Goal: Information Seeking & Learning: Learn about a topic

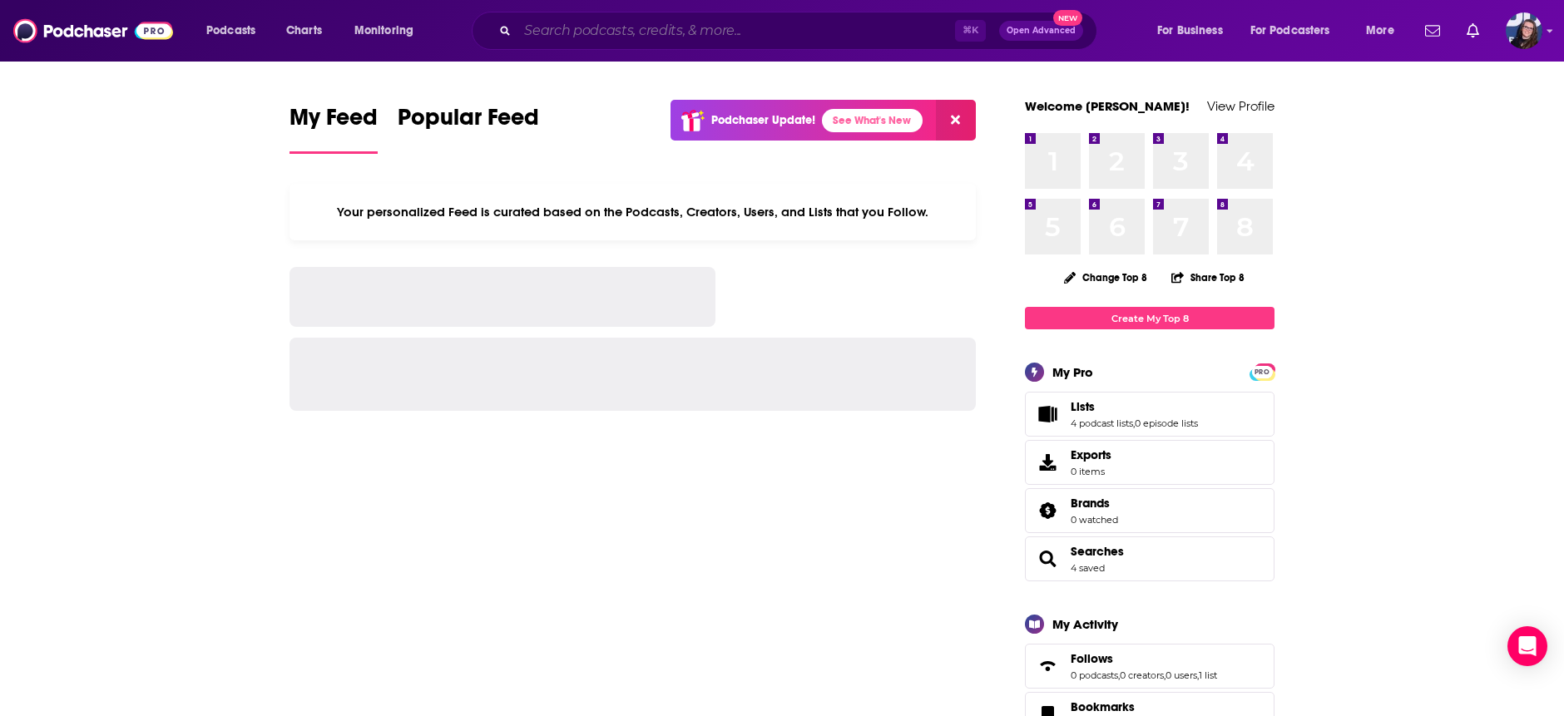
click at [635, 27] on input "Search podcasts, credits, & more..." at bounding box center [737, 30] width 438 height 27
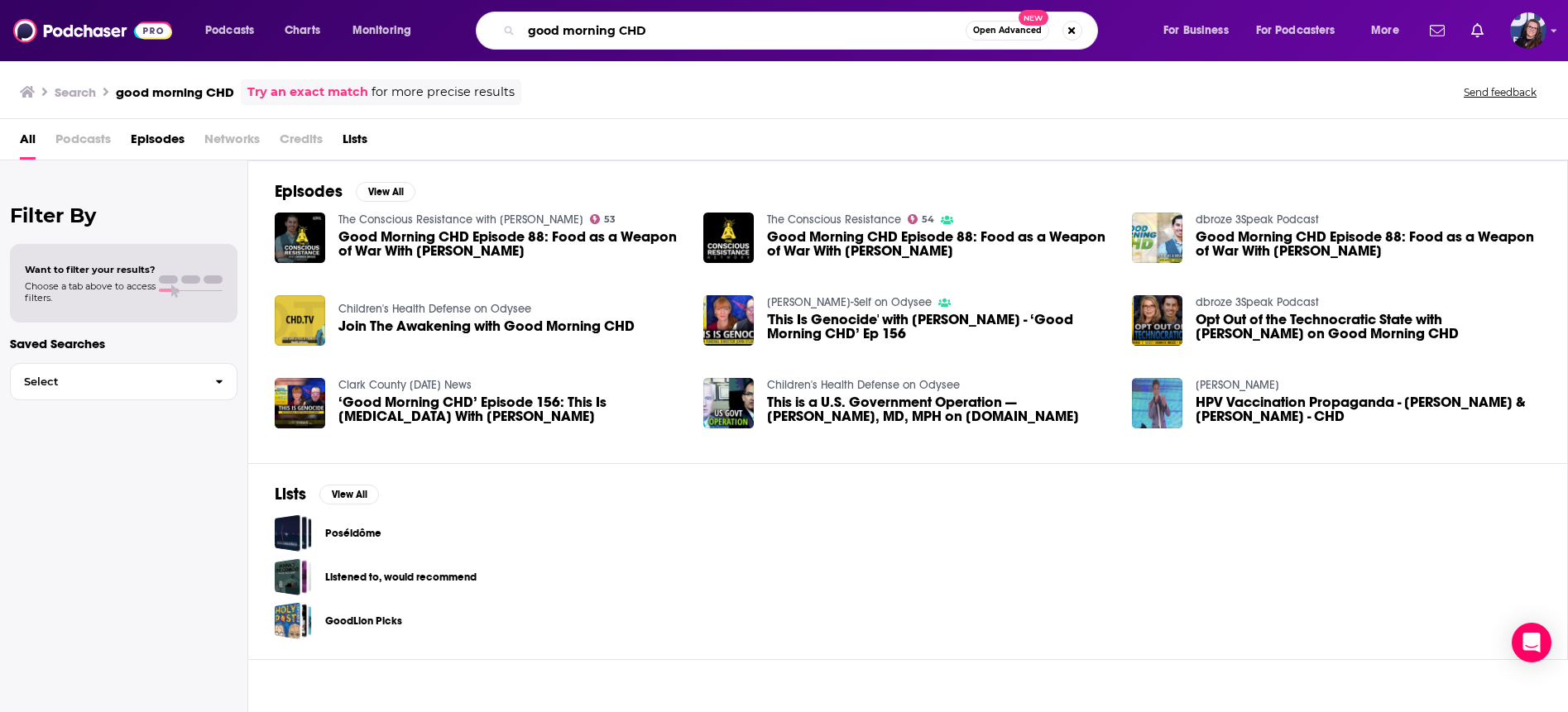
click at [658, 30] on input "good morning CHD" at bounding box center [743, 30] width 444 height 27
drag, startPoint x: 647, startPoint y: 31, endPoint x: 464, endPoint y: 29, distance: 183.0
click at [464, 29] on div "good morning CHD Open Advanced New" at bounding box center [802, 31] width 687 height 38
type input "leigh Allyn baker"
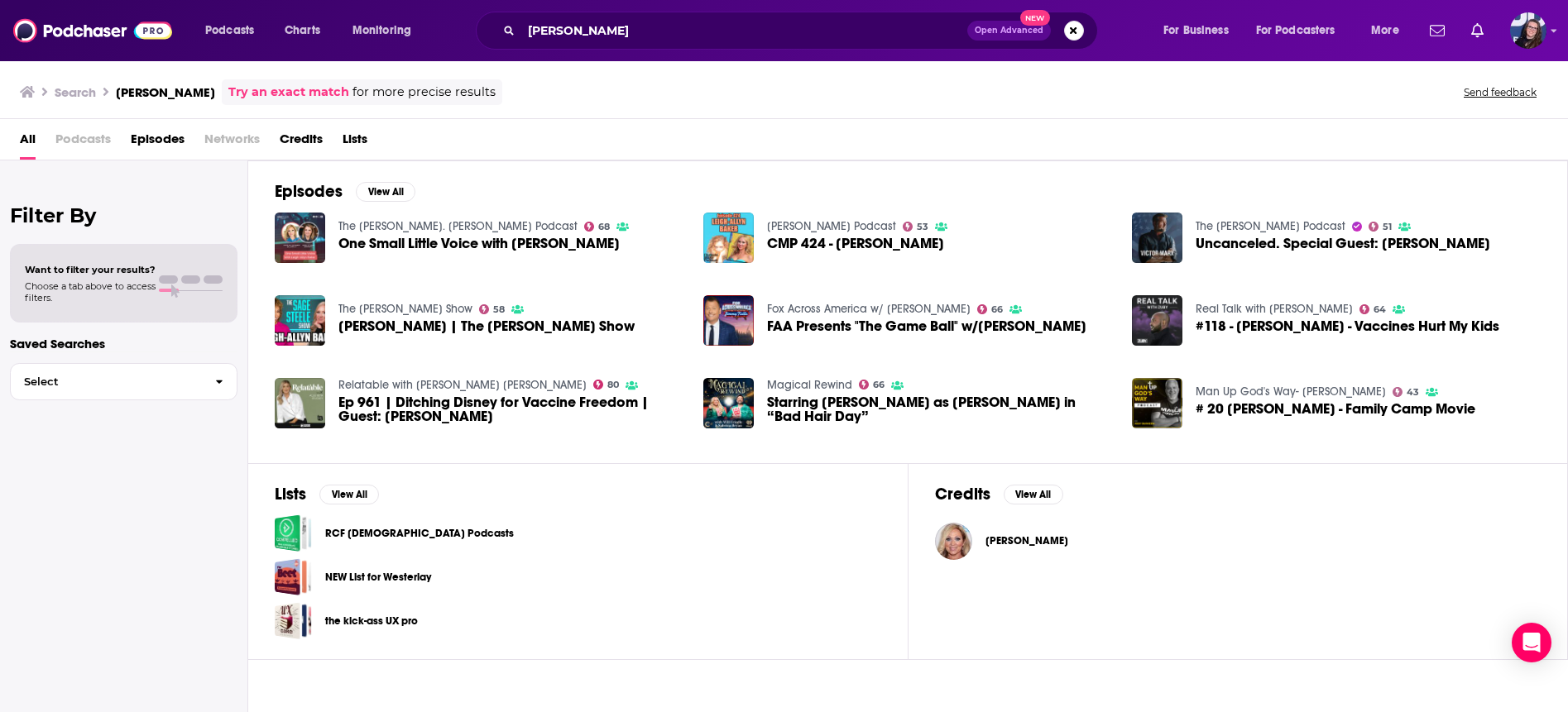
click at [410, 243] on span "One Small Little Voice with Leigh-Allyn Baker" at bounding box center [478, 244] width 281 height 14
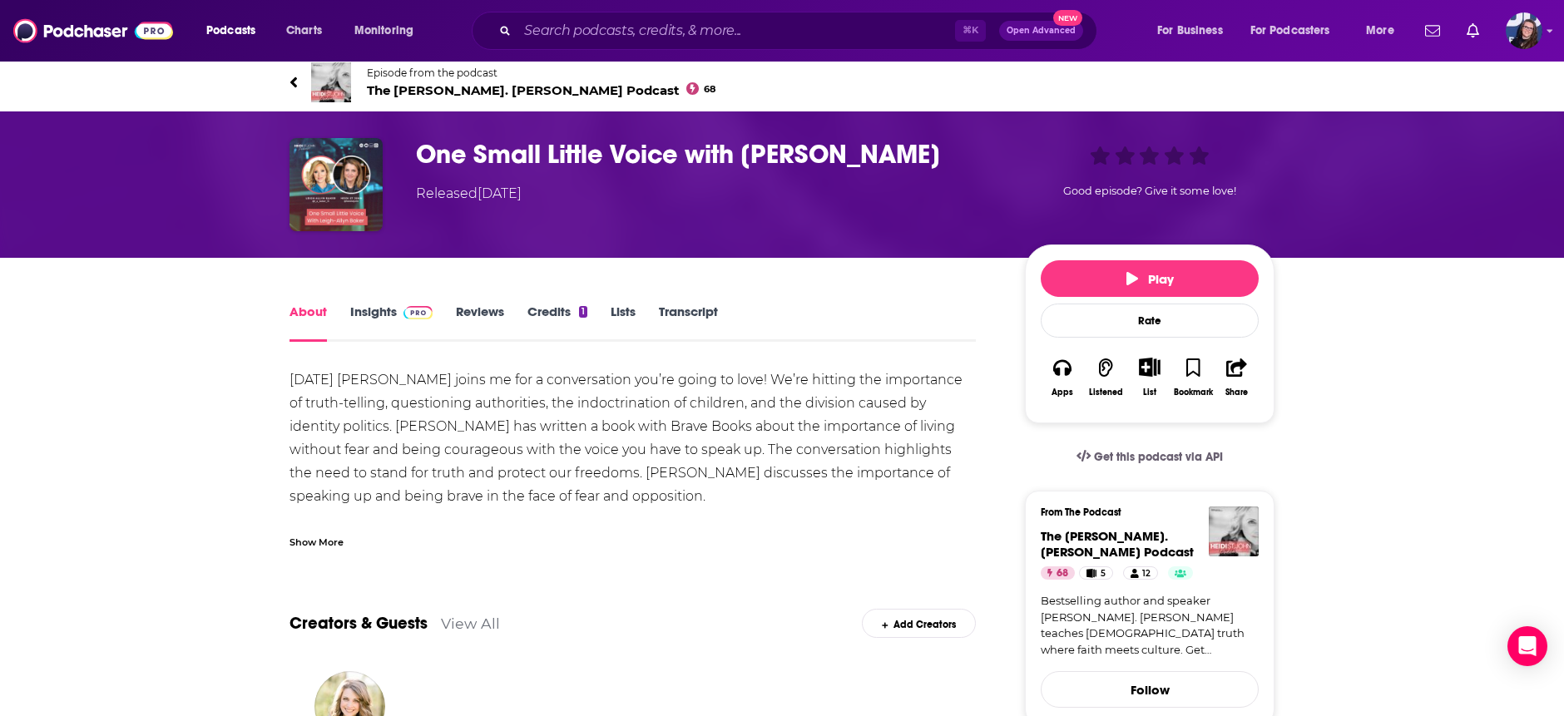
scroll to position [10, 0]
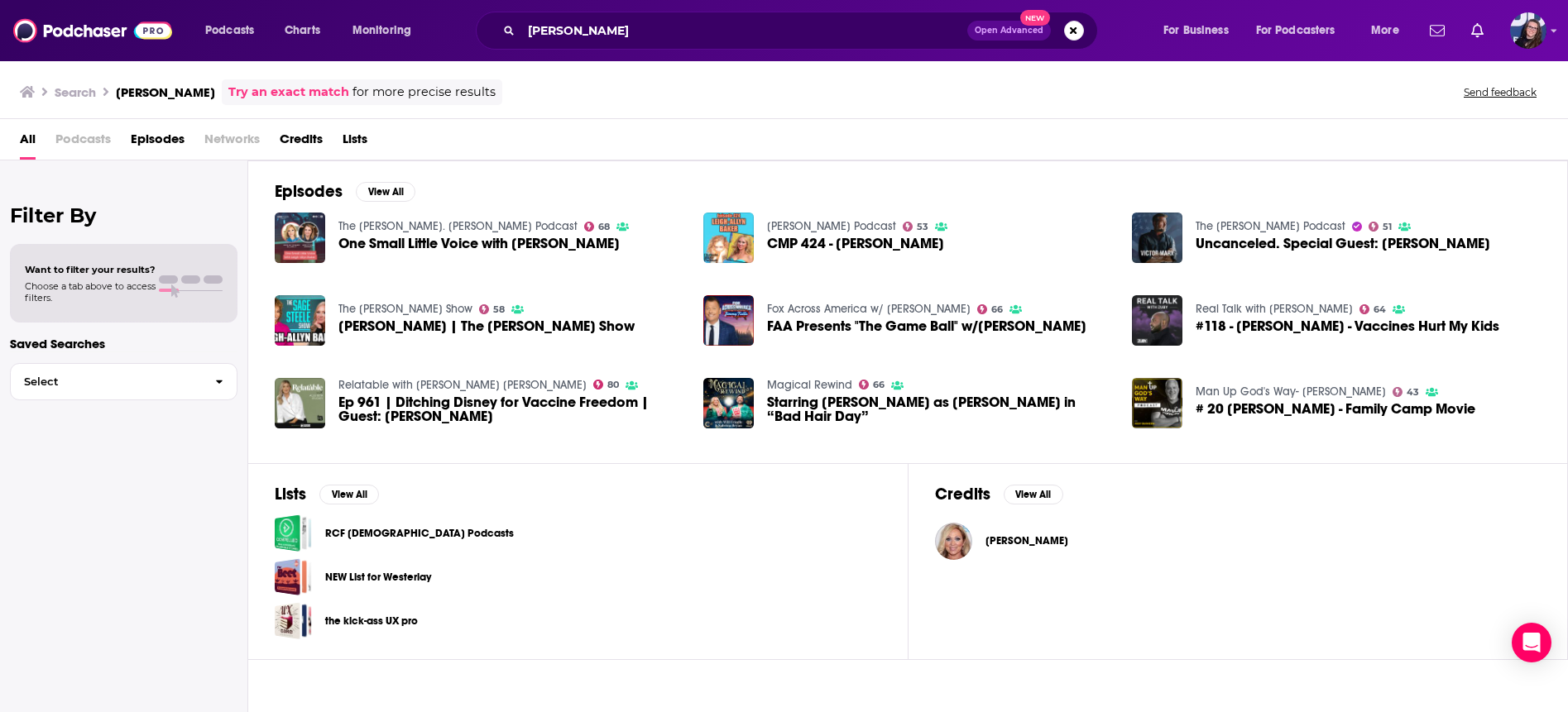
click at [397, 321] on span "Leigh-Allyn Baker | The Sage Steele Show" at bounding box center [486, 326] width 296 height 14
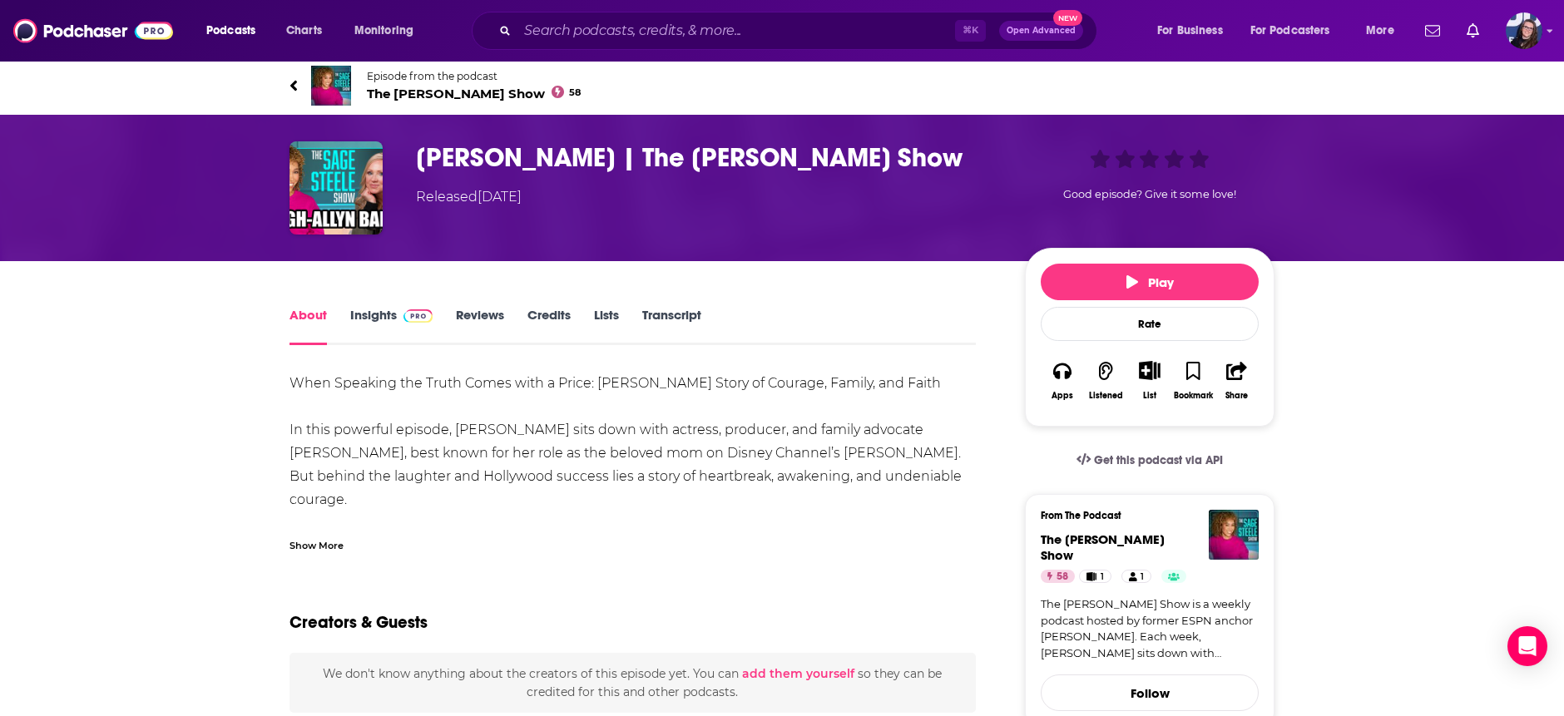
scroll to position [7, 0]
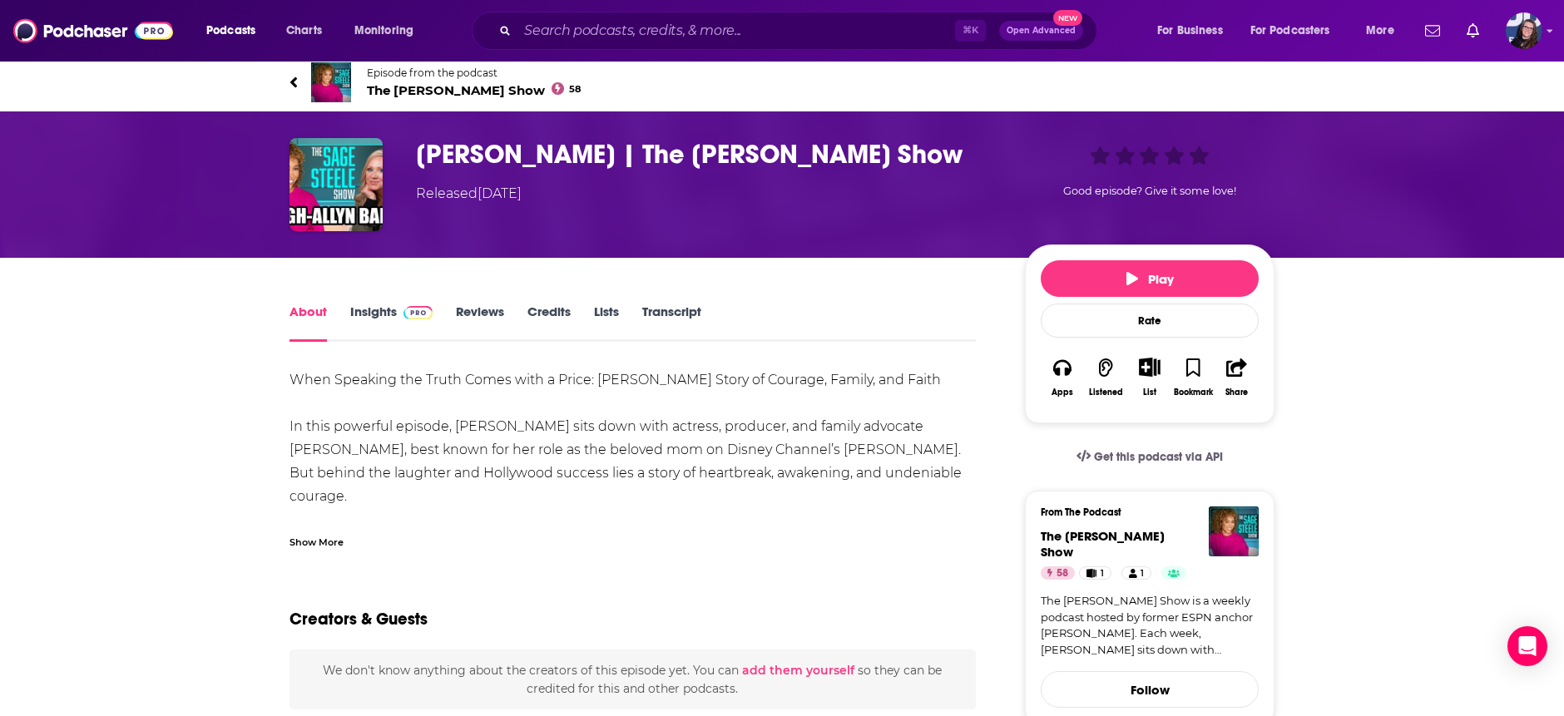
click at [375, 313] on link "Insights" at bounding box center [391, 323] width 82 height 38
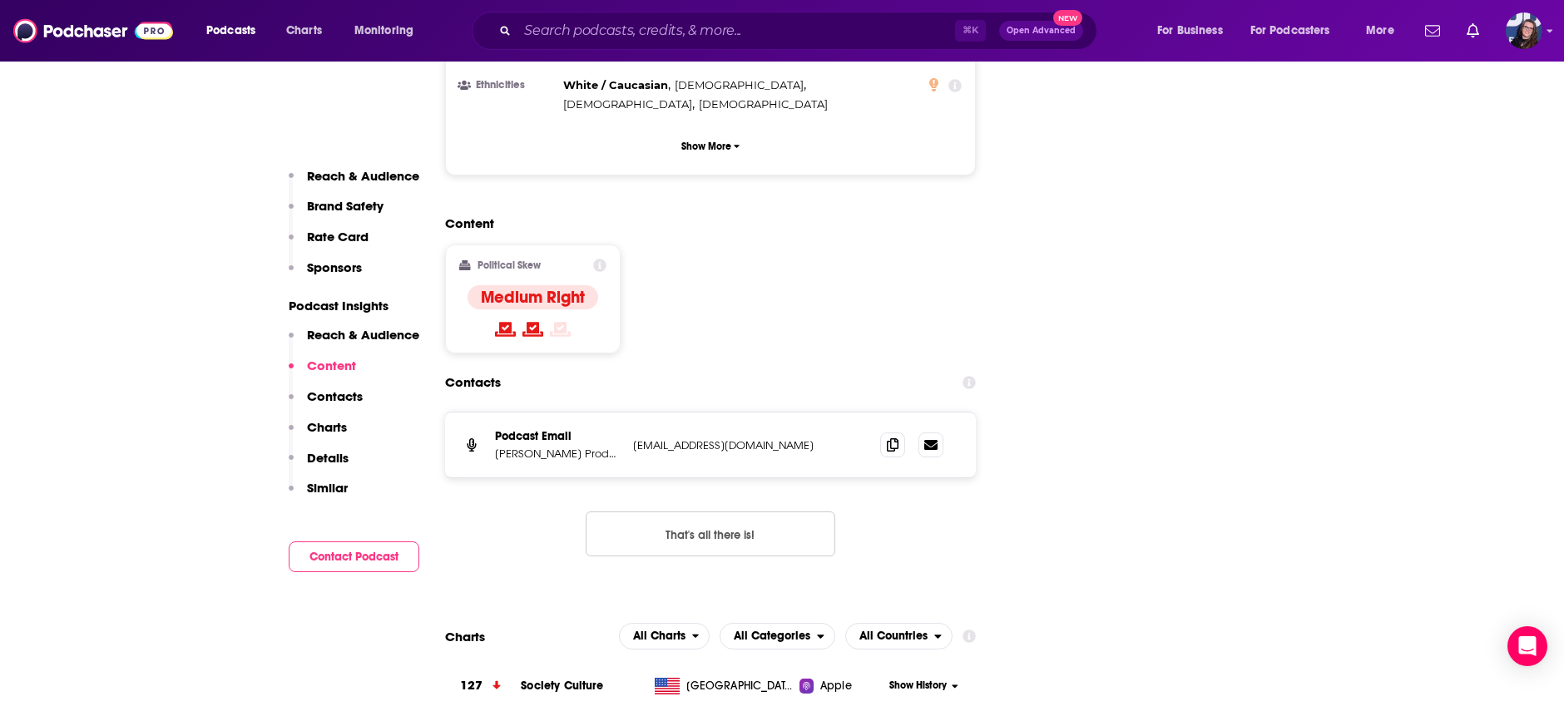
scroll to position [1983, 0]
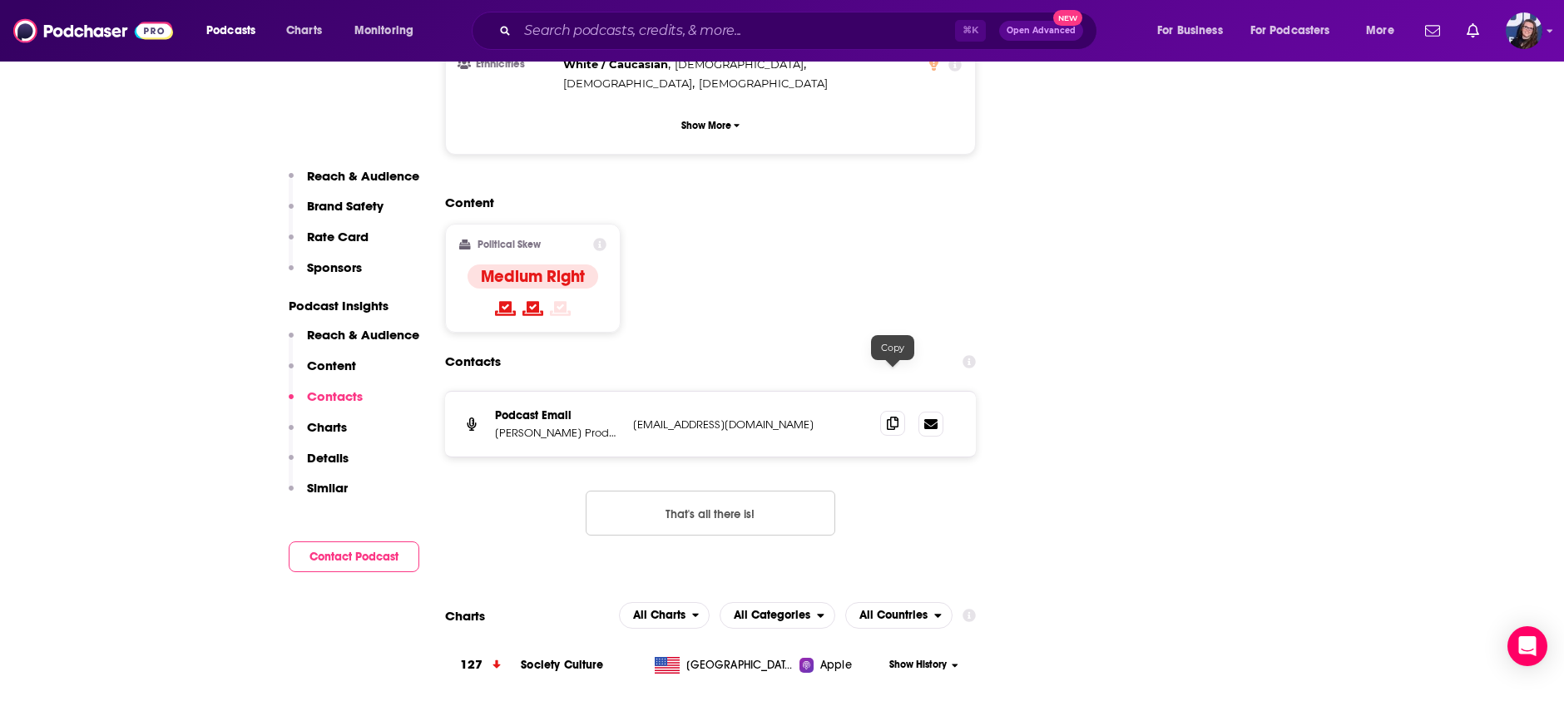
click at [895, 417] on icon at bounding box center [893, 423] width 12 height 13
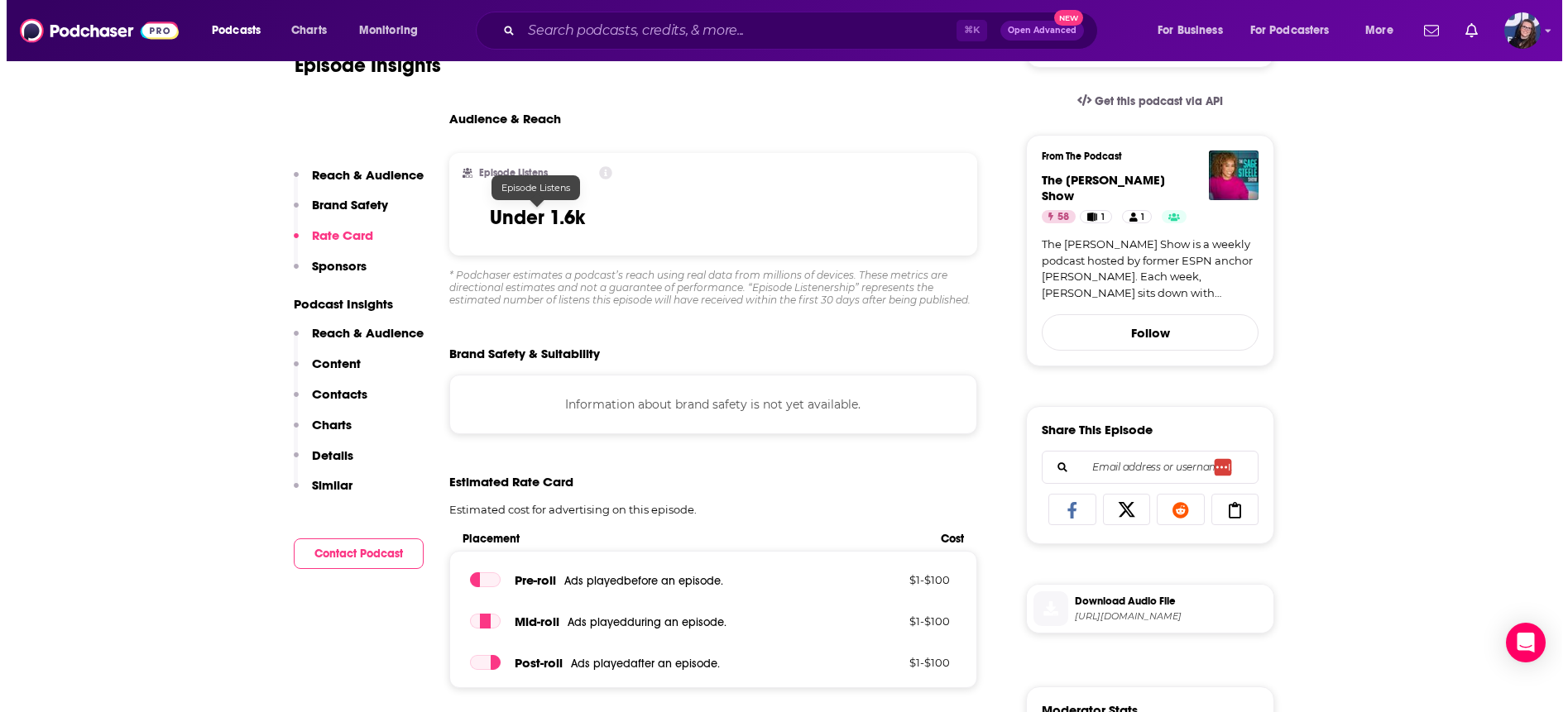
scroll to position [0, 0]
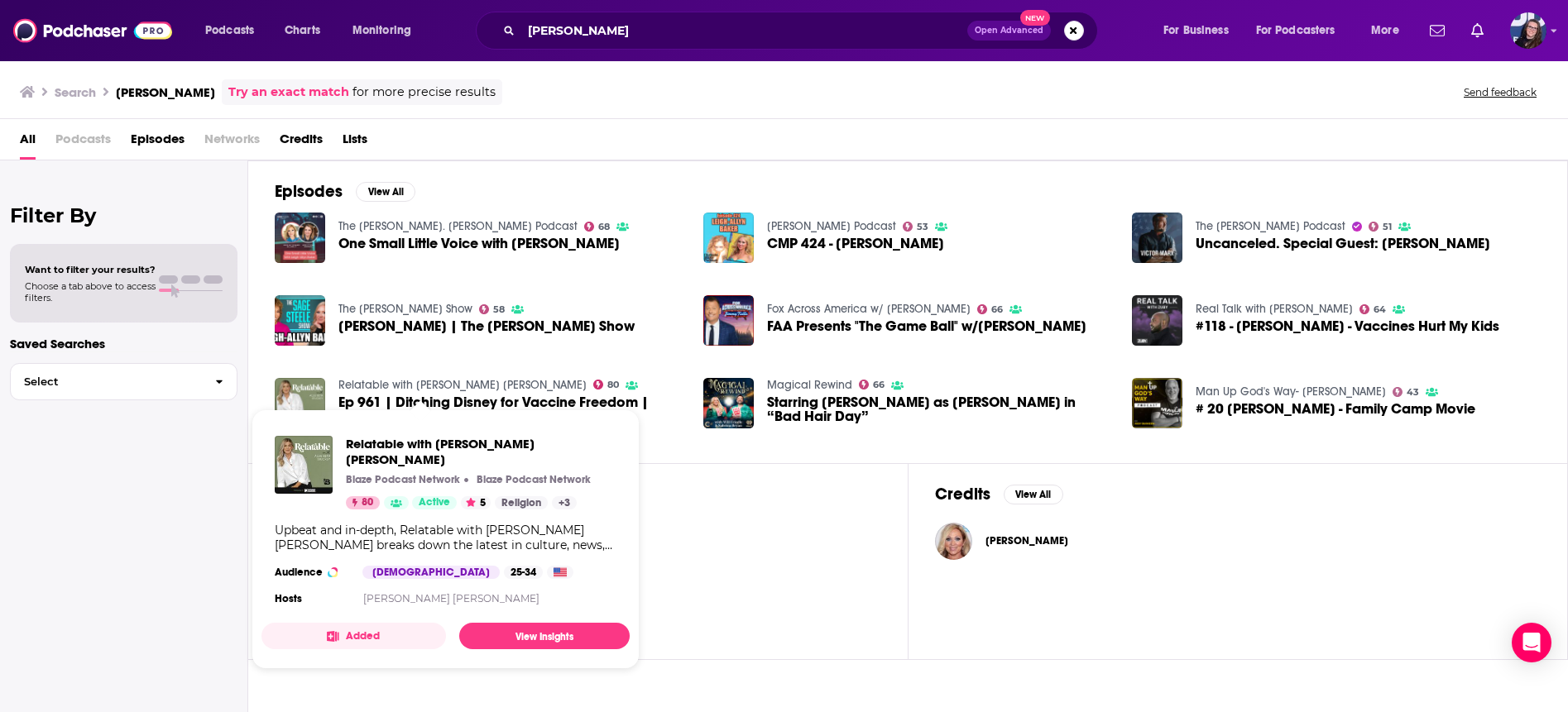
click at [433, 386] on link "Relatable with Allie Beth Stuckey" at bounding box center [462, 385] width 249 height 14
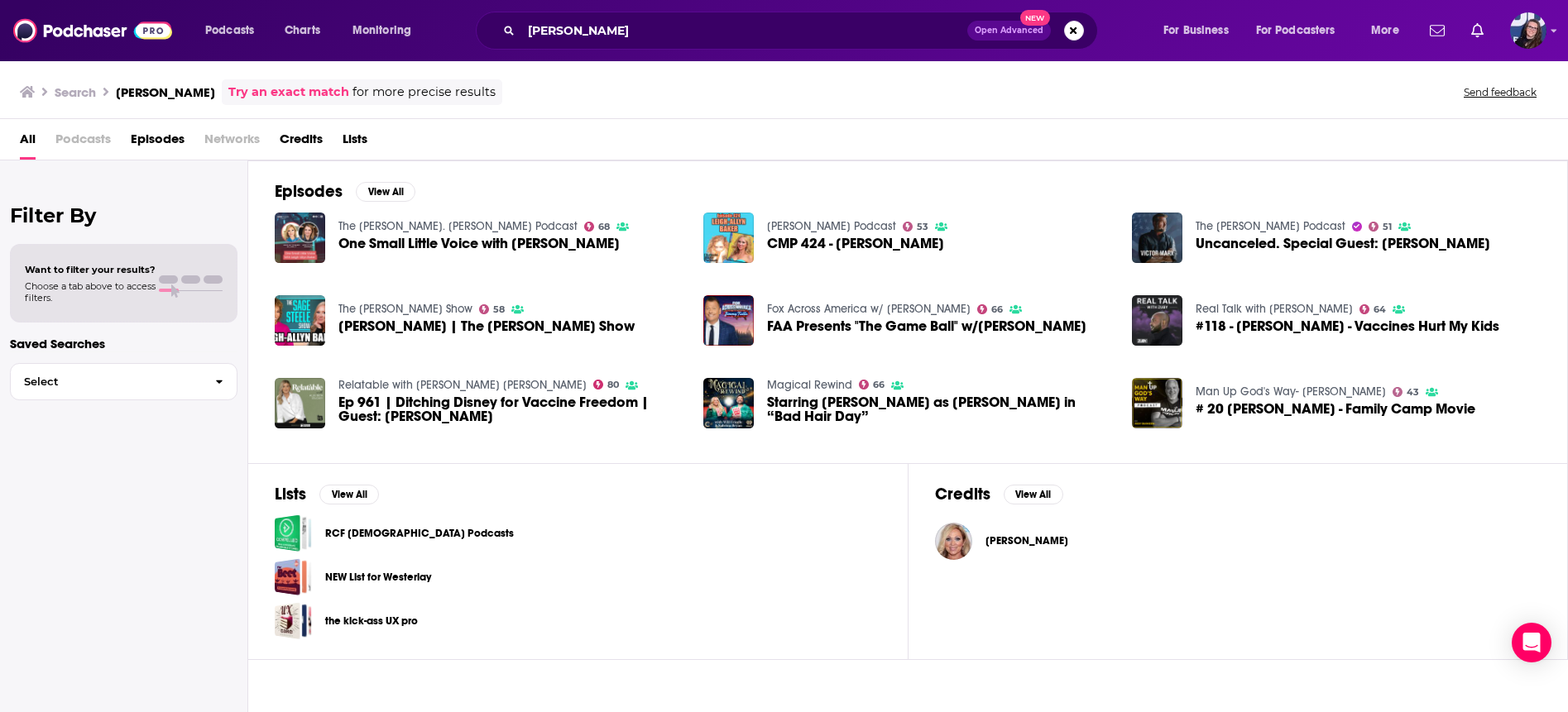
click at [407, 399] on span "Ep 961 | Ditching Disney for Vaccine Freedom | Guest: Leigh-Allyn Baker" at bounding box center [510, 410] width 345 height 28
click at [392, 192] on button "View All" at bounding box center [386, 192] width 60 height 20
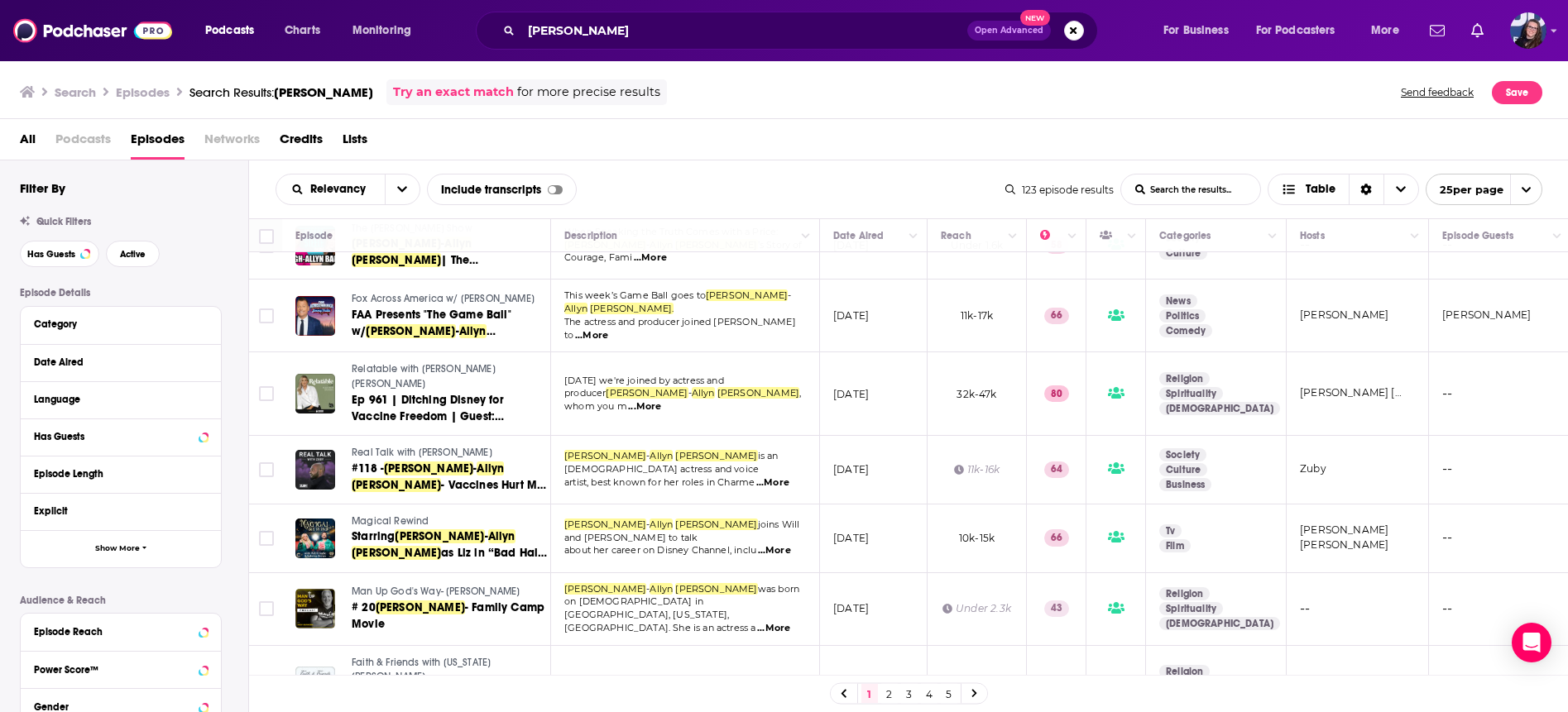
scroll to position [268, 0]
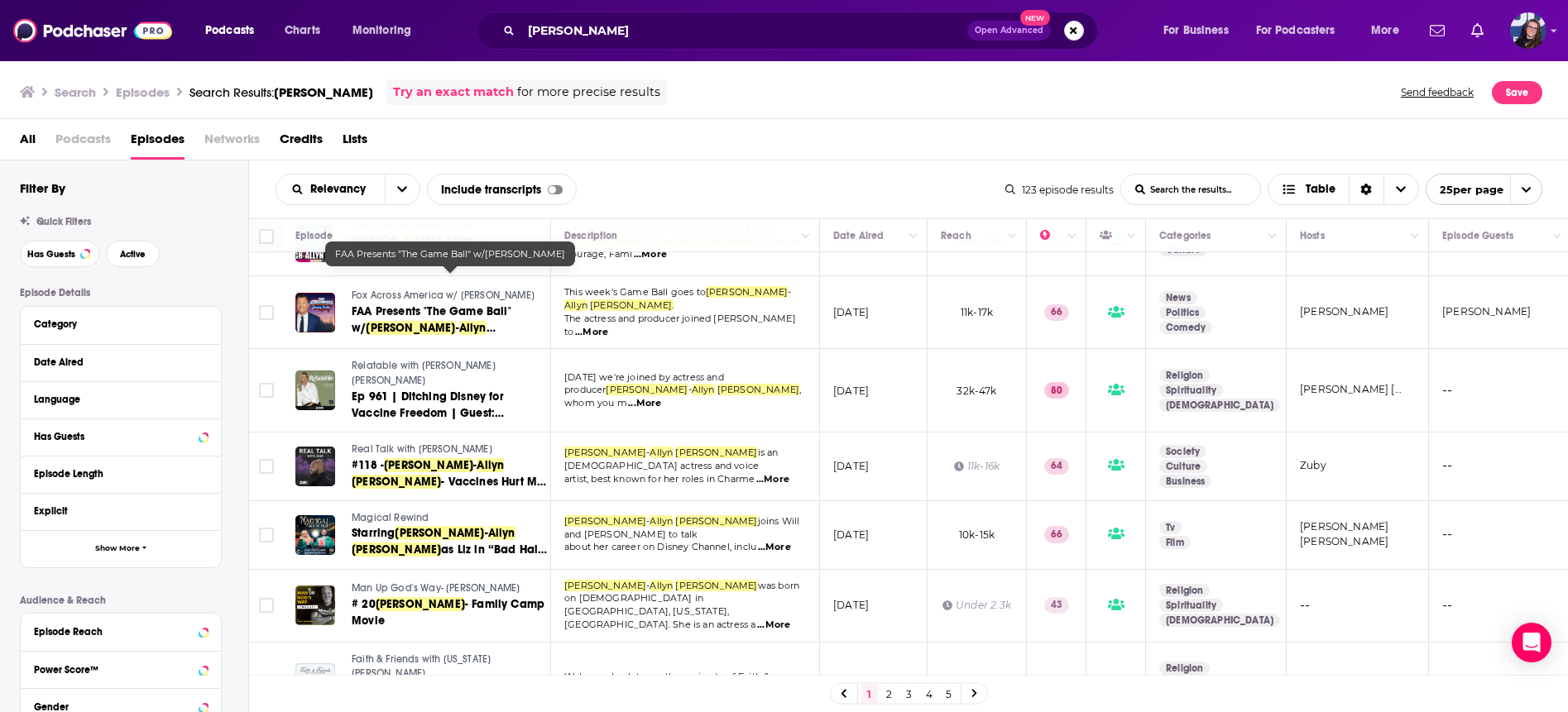
click at [675, 150] on div "All Podcasts Episodes Networks Credits Lists" at bounding box center [787, 142] width 1535 height 34
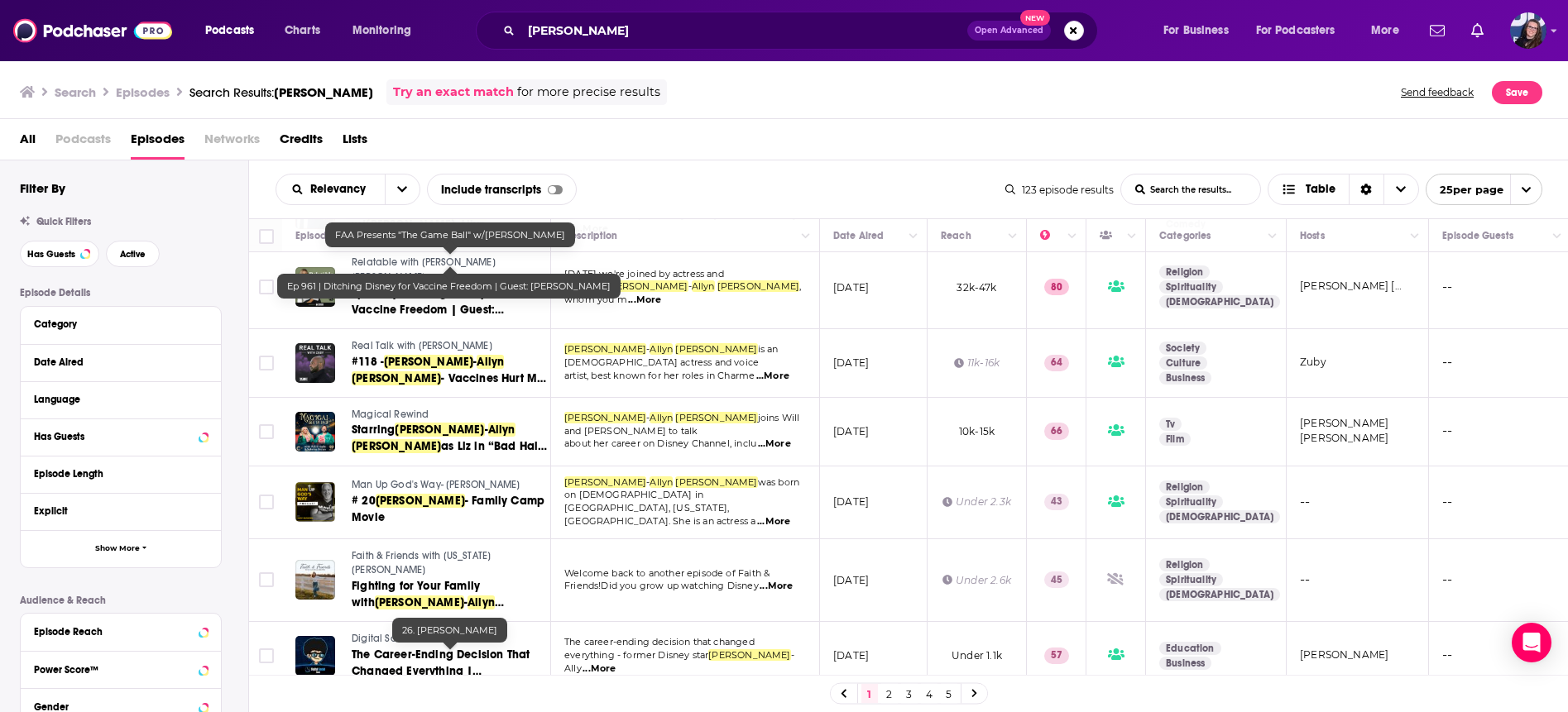
scroll to position [347, 0]
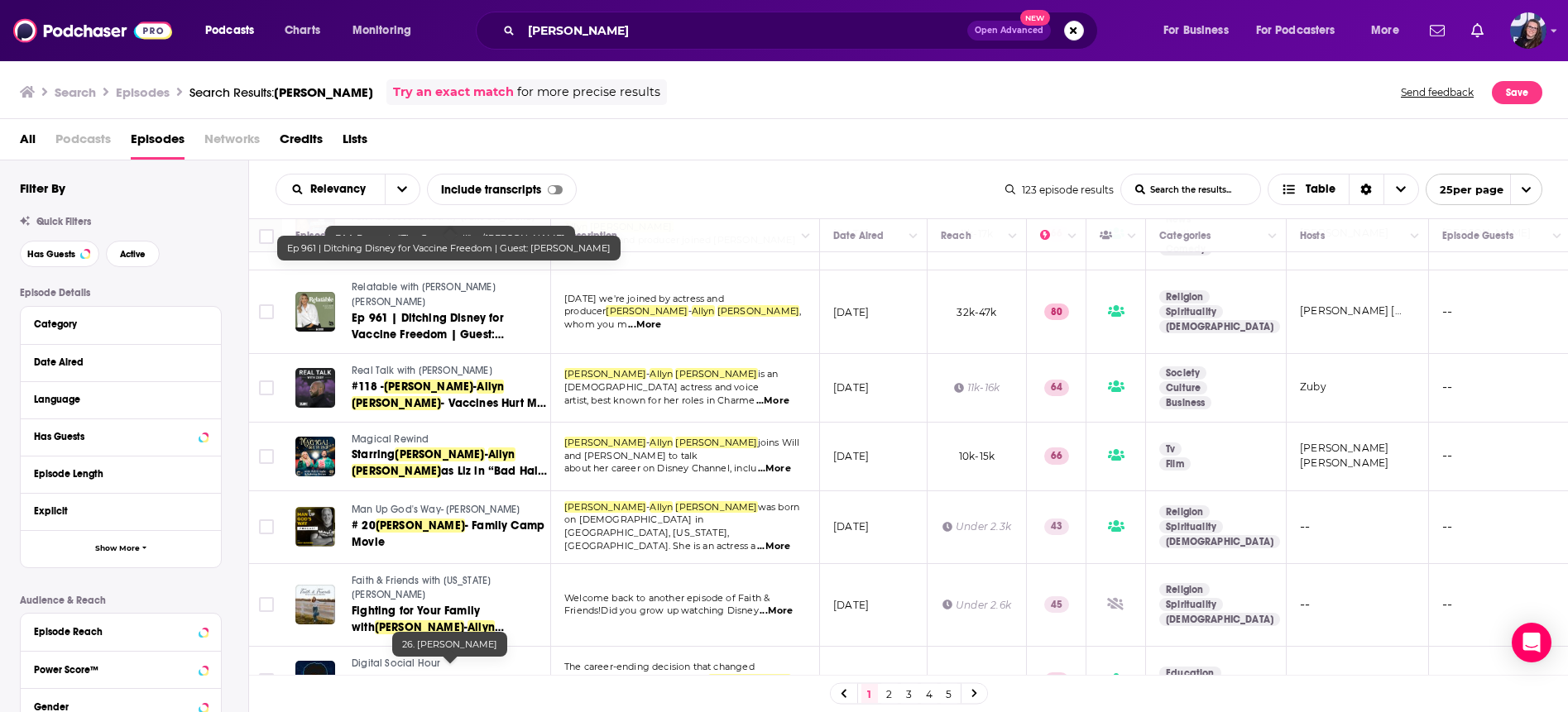
click at [759, 171] on div "Relevancy List Search Input Search the results... Include transcripts Table 123…" at bounding box center [908, 189] width 1319 height 58
click at [396, 188] on button "open menu" at bounding box center [402, 190] width 35 height 30
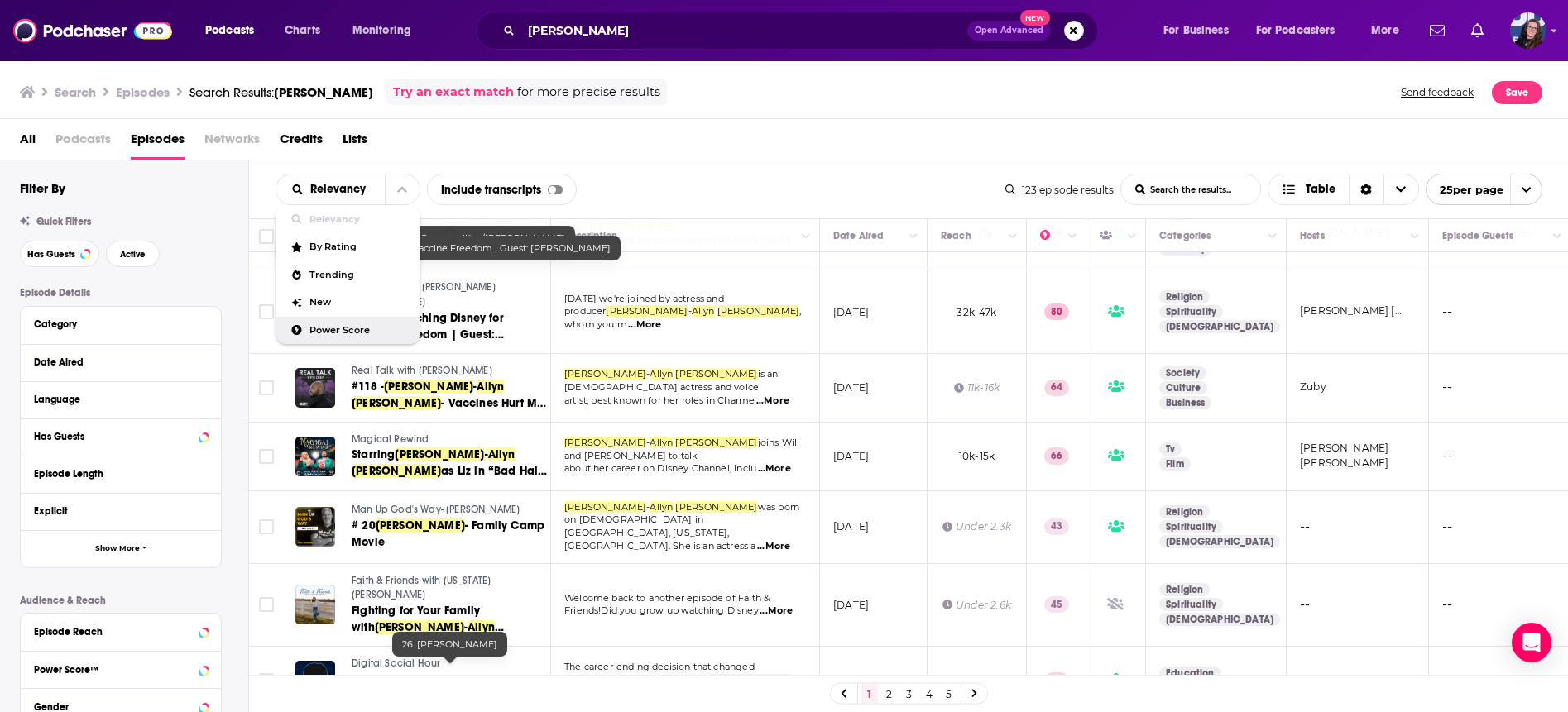
click at [362, 326] on span "Power Score" at bounding box center [358, 330] width 97 height 9
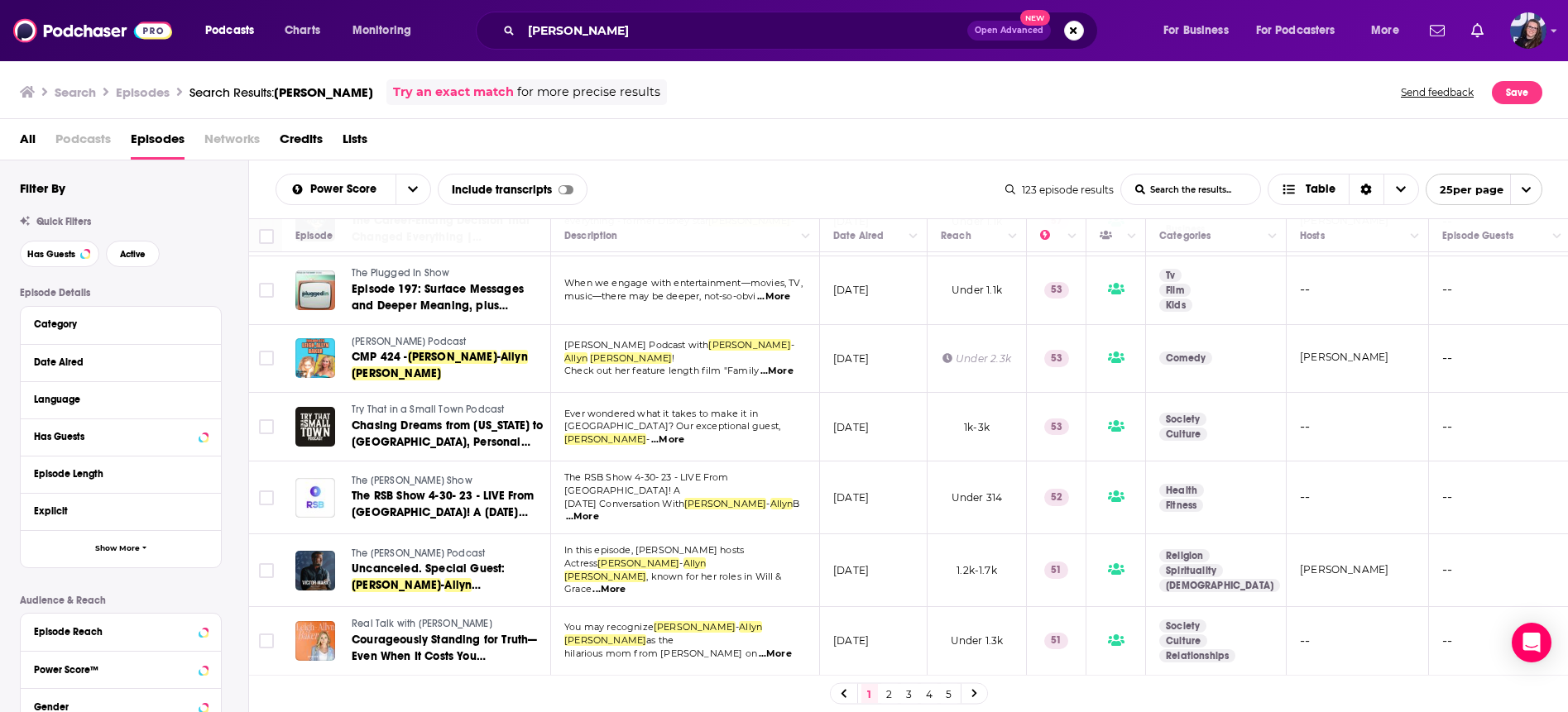
scroll to position [0, 0]
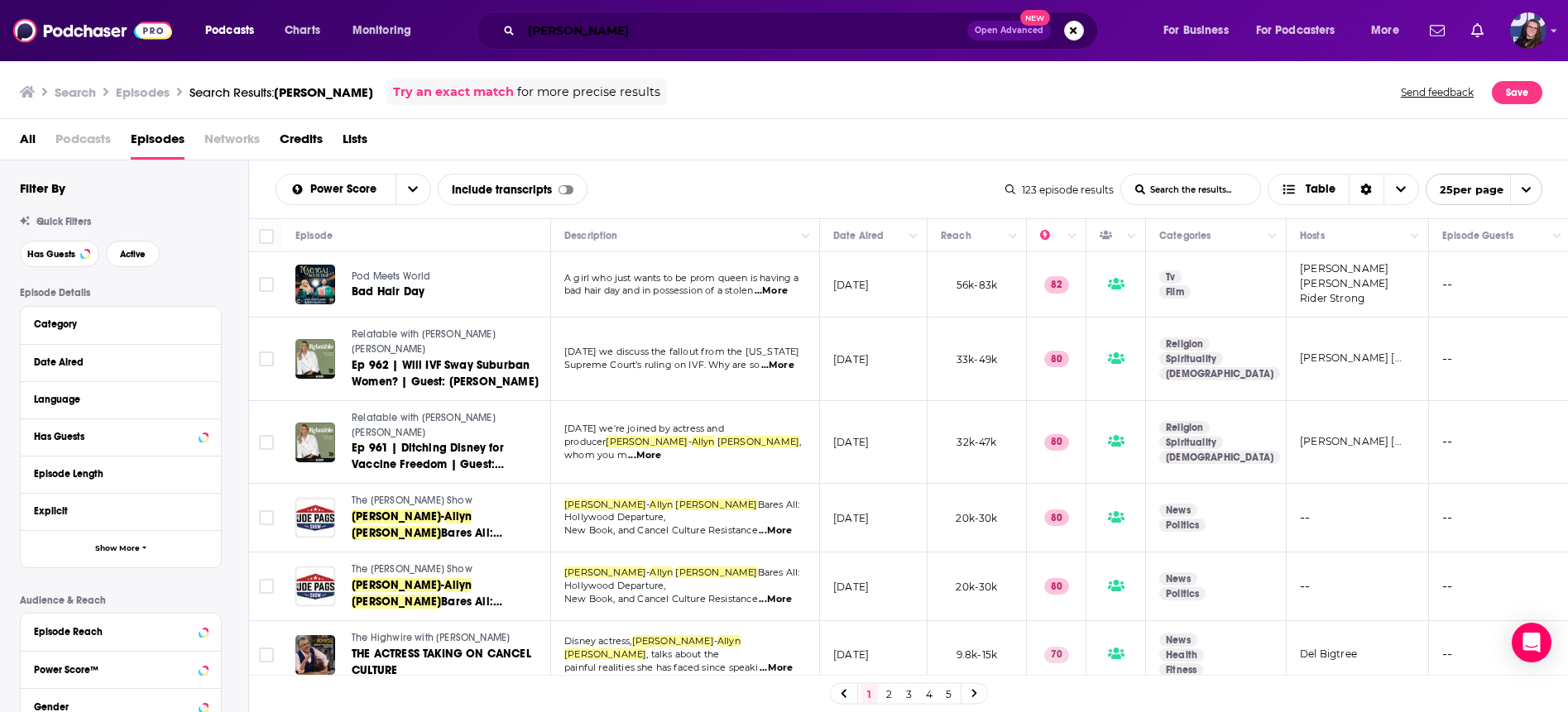
click at [651, 34] on input "leigh Allyn baker" at bounding box center [744, 30] width 446 height 27
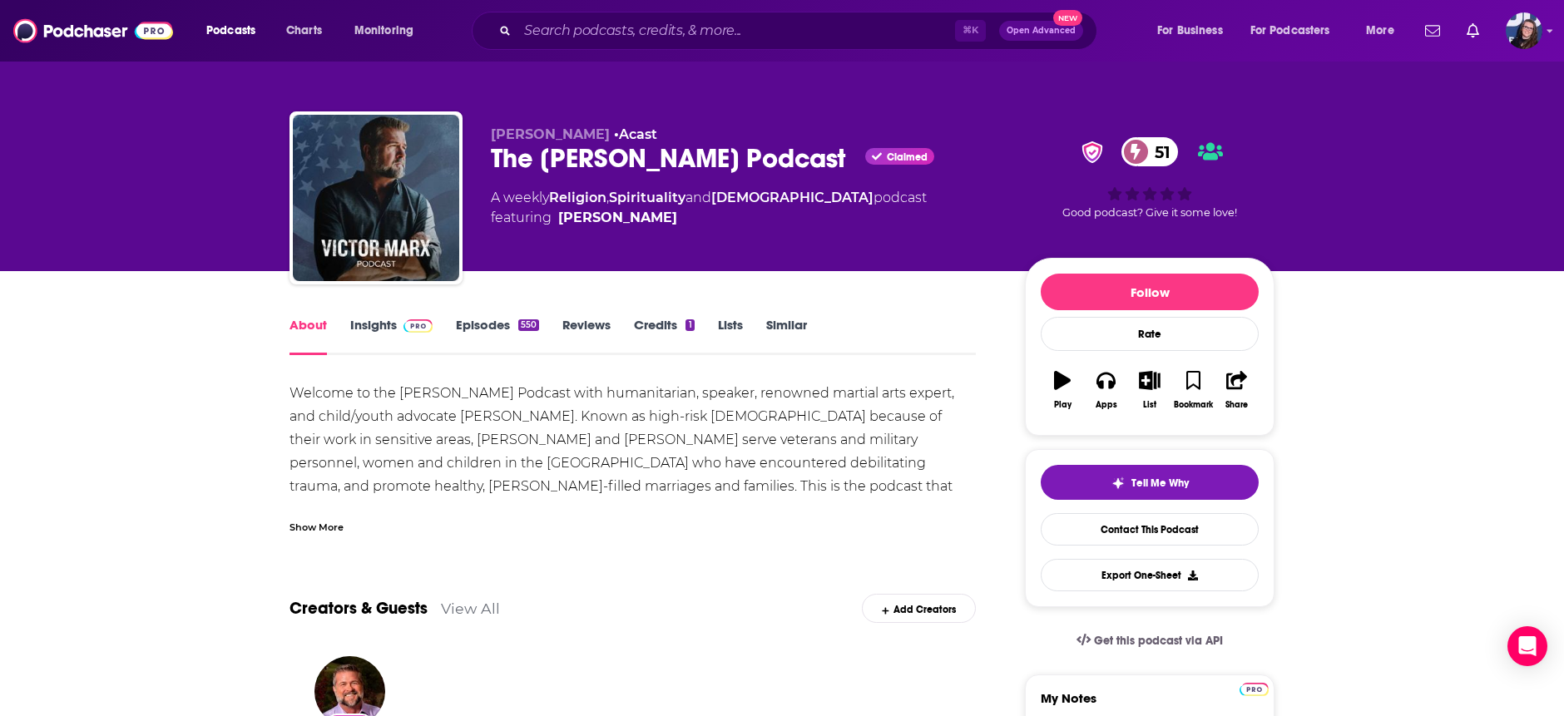
click at [365, 325] on link "Insights" at bounding box center [391, 336] width 82 height 38
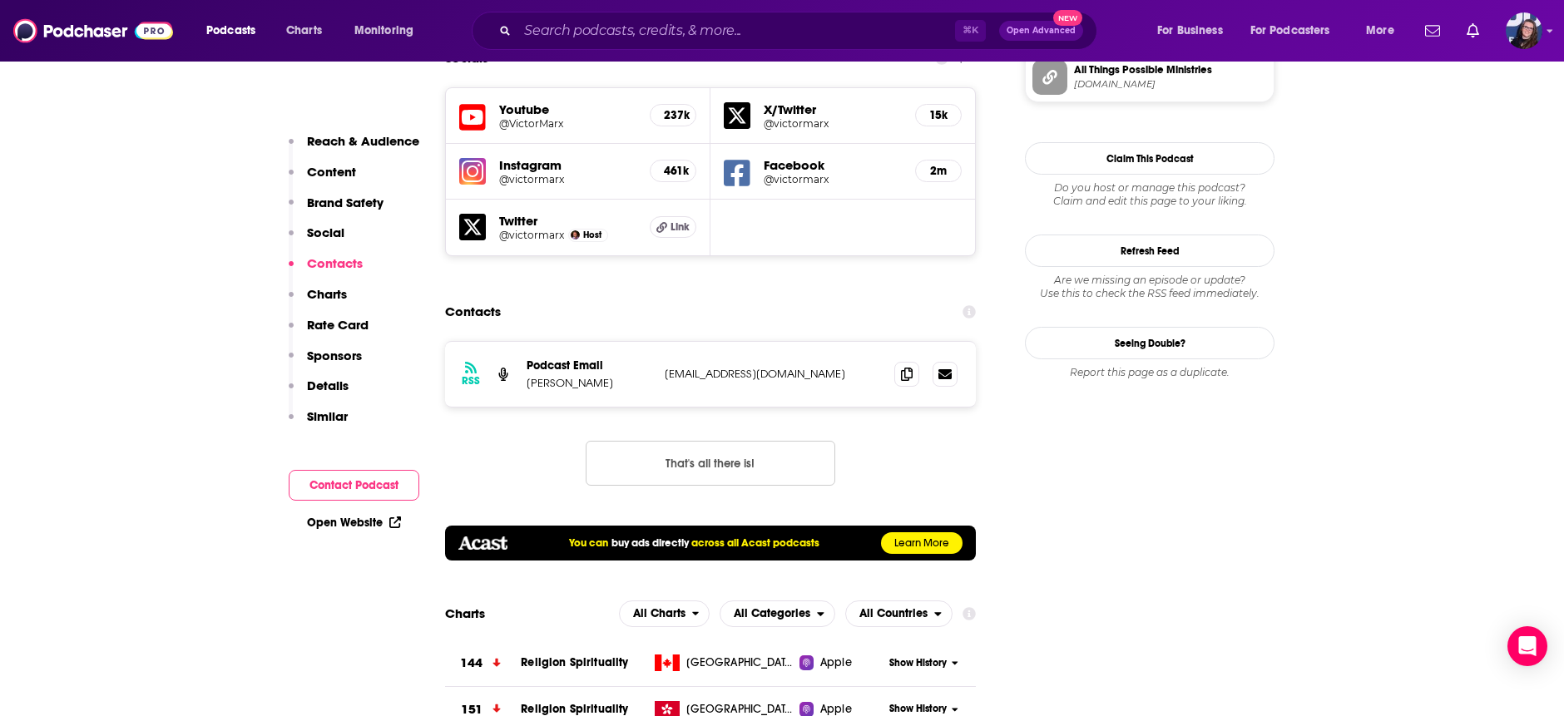
scroll to position [1677, 0]
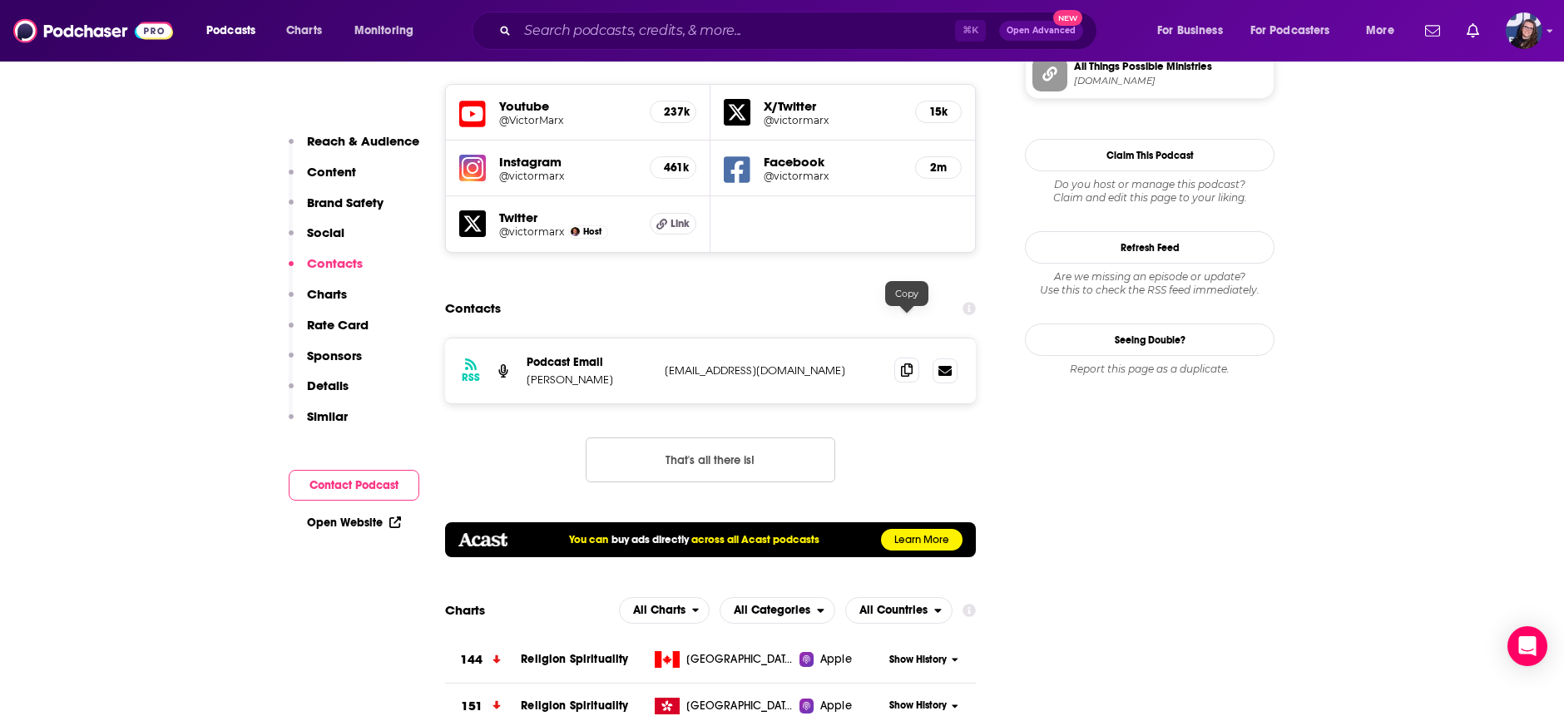
click at [907, 364] on icon at bounding box center [907, 370] width 12 height 13
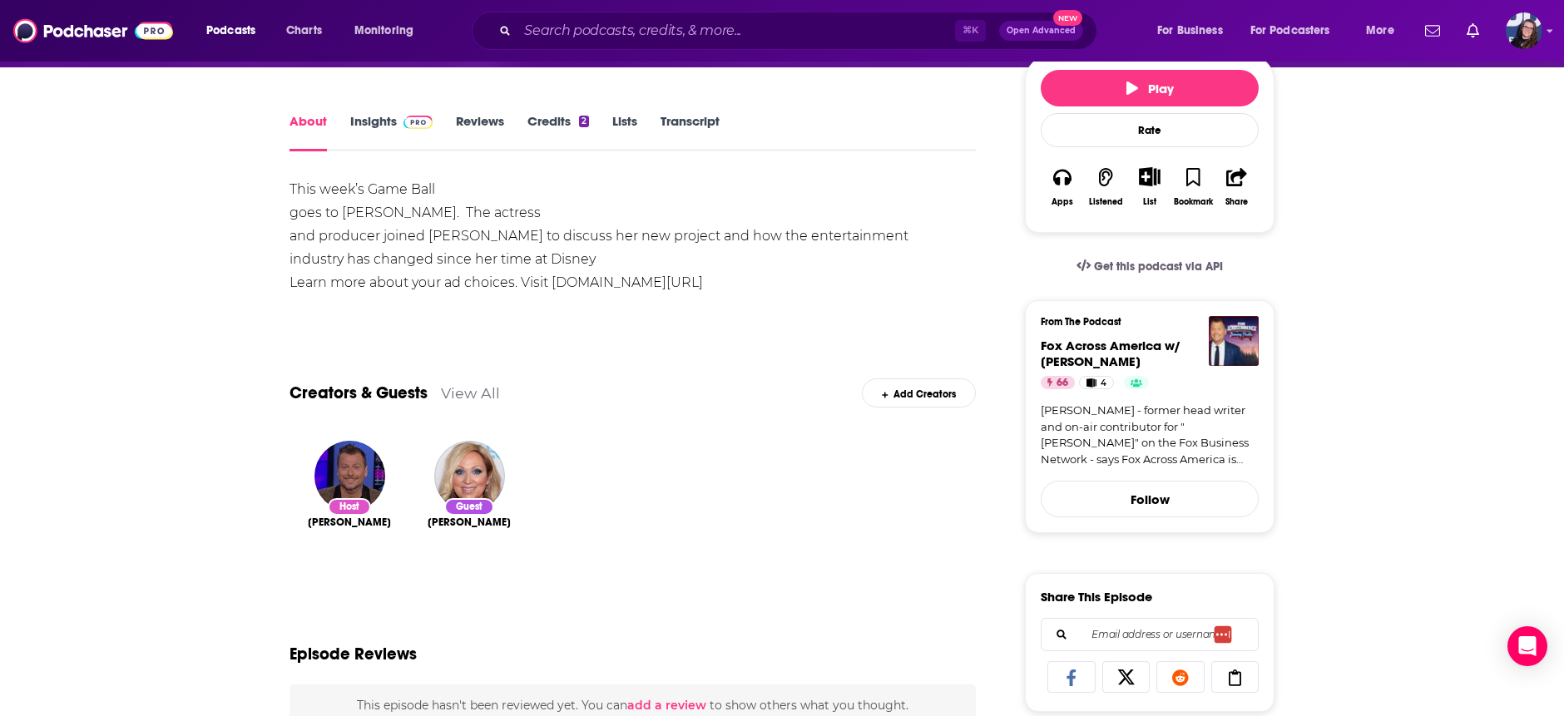
scroll to position [206, 0]
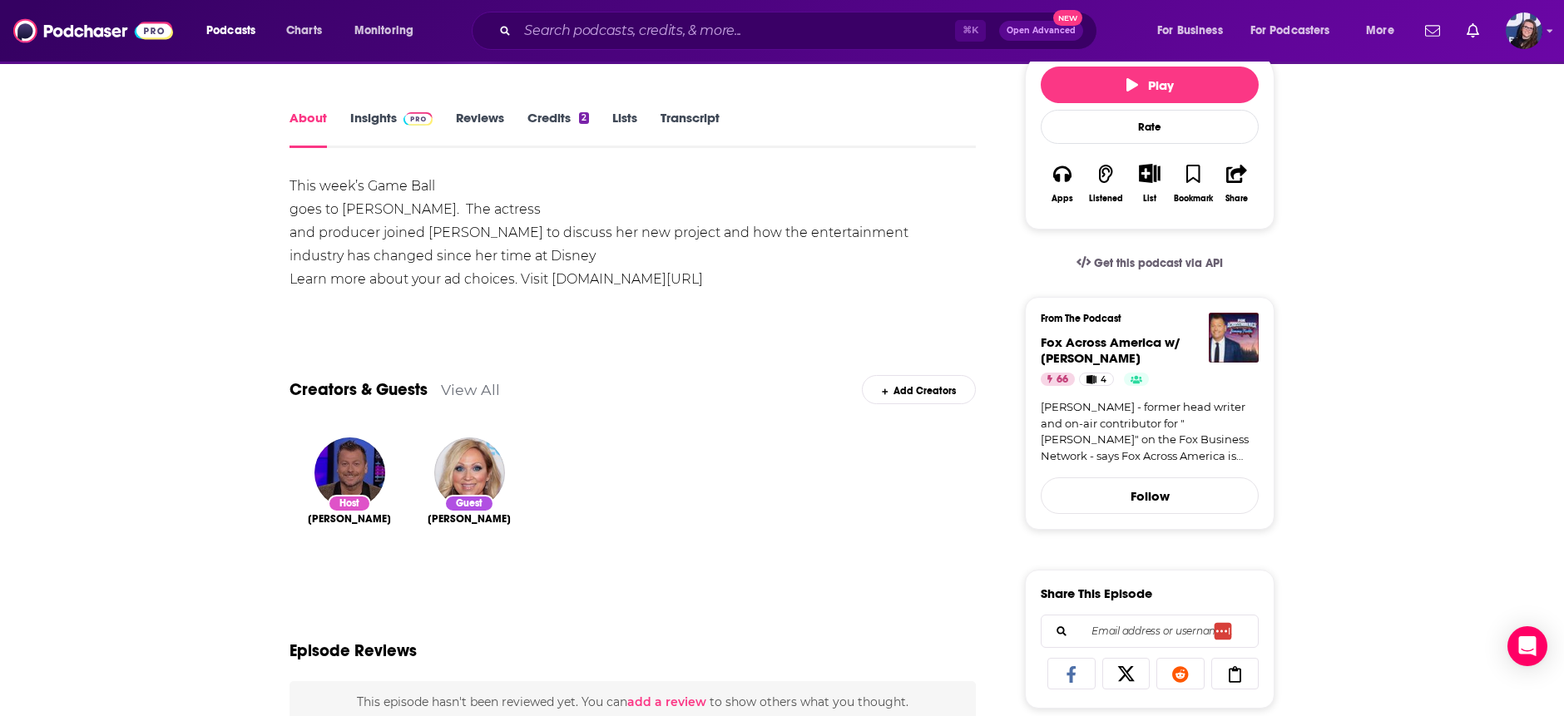
click at [374, 116] on link "Insights" at bounding box center [391, 129] width 82 height 38
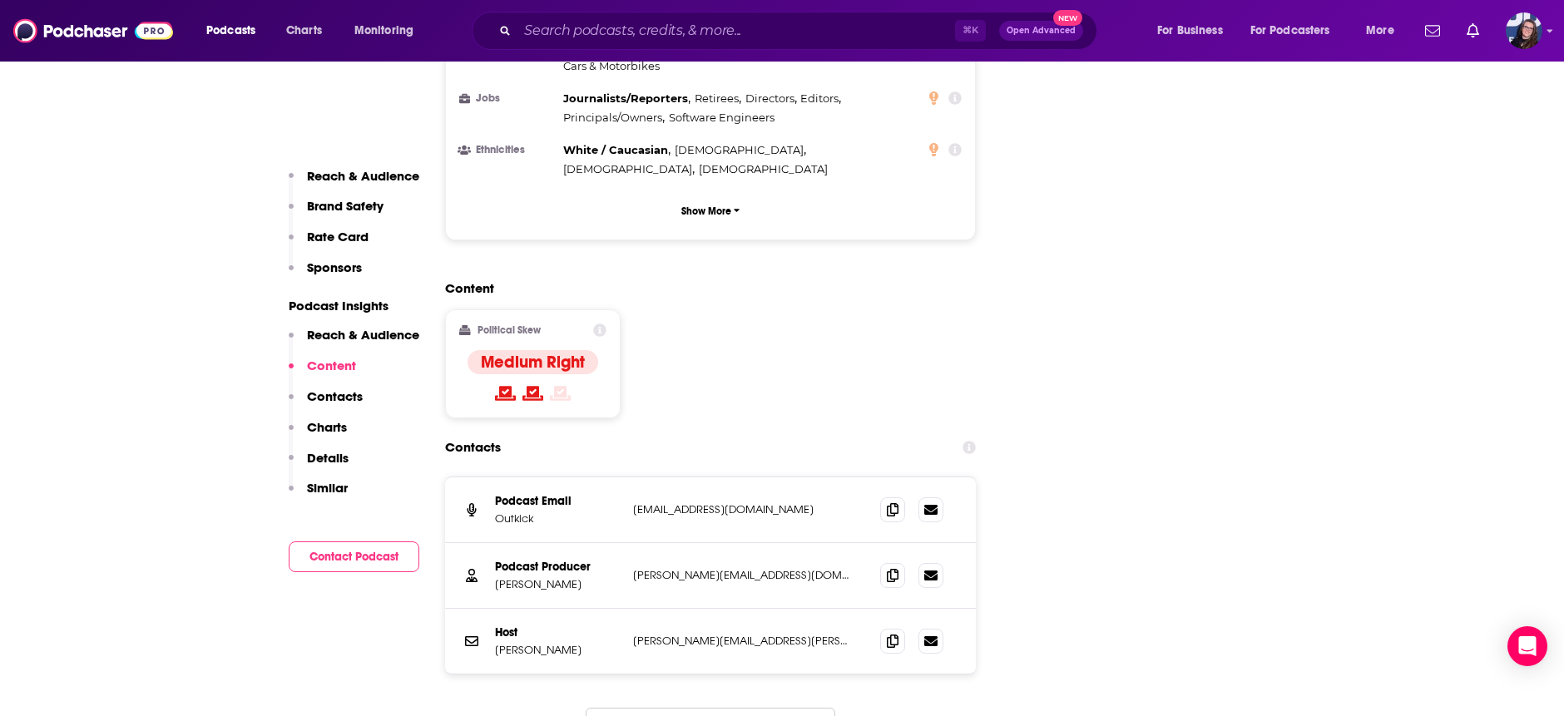
scroll to position [2298, 0]
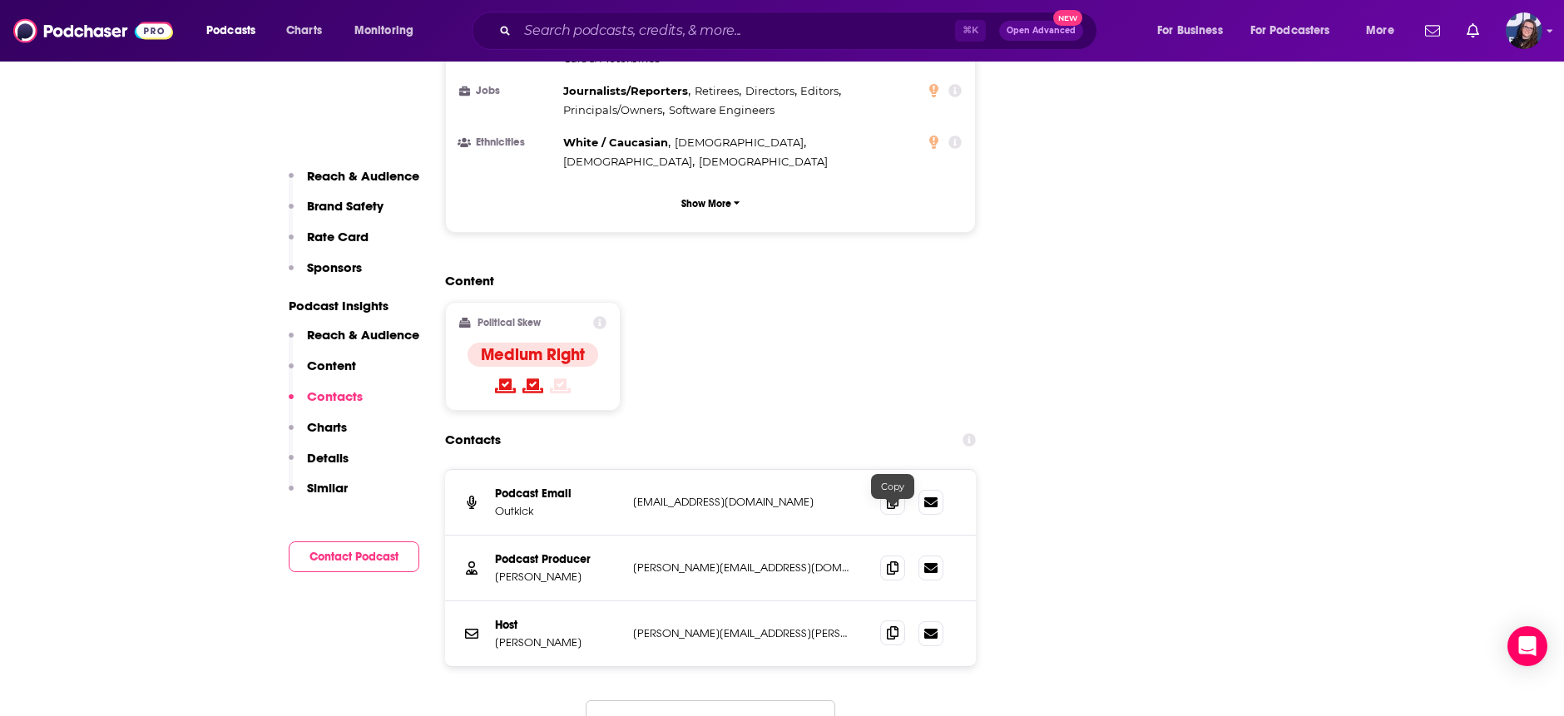
click at [890, 627] on icon at bounding box center [893, 633] width 12 height 13
click at [891, 561] on icon at bounding box center [893, 567] width 12 height 13
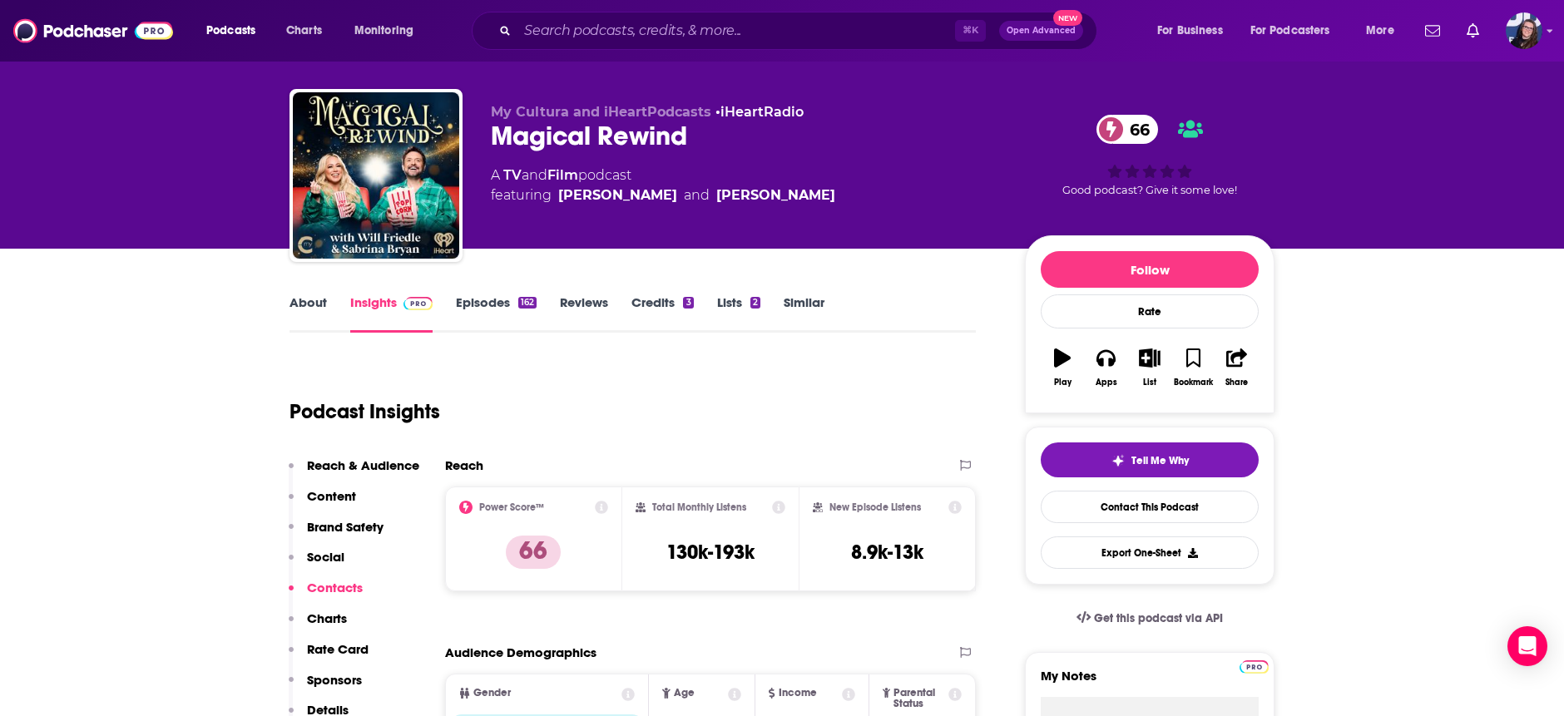
scroll to position [26, 0]
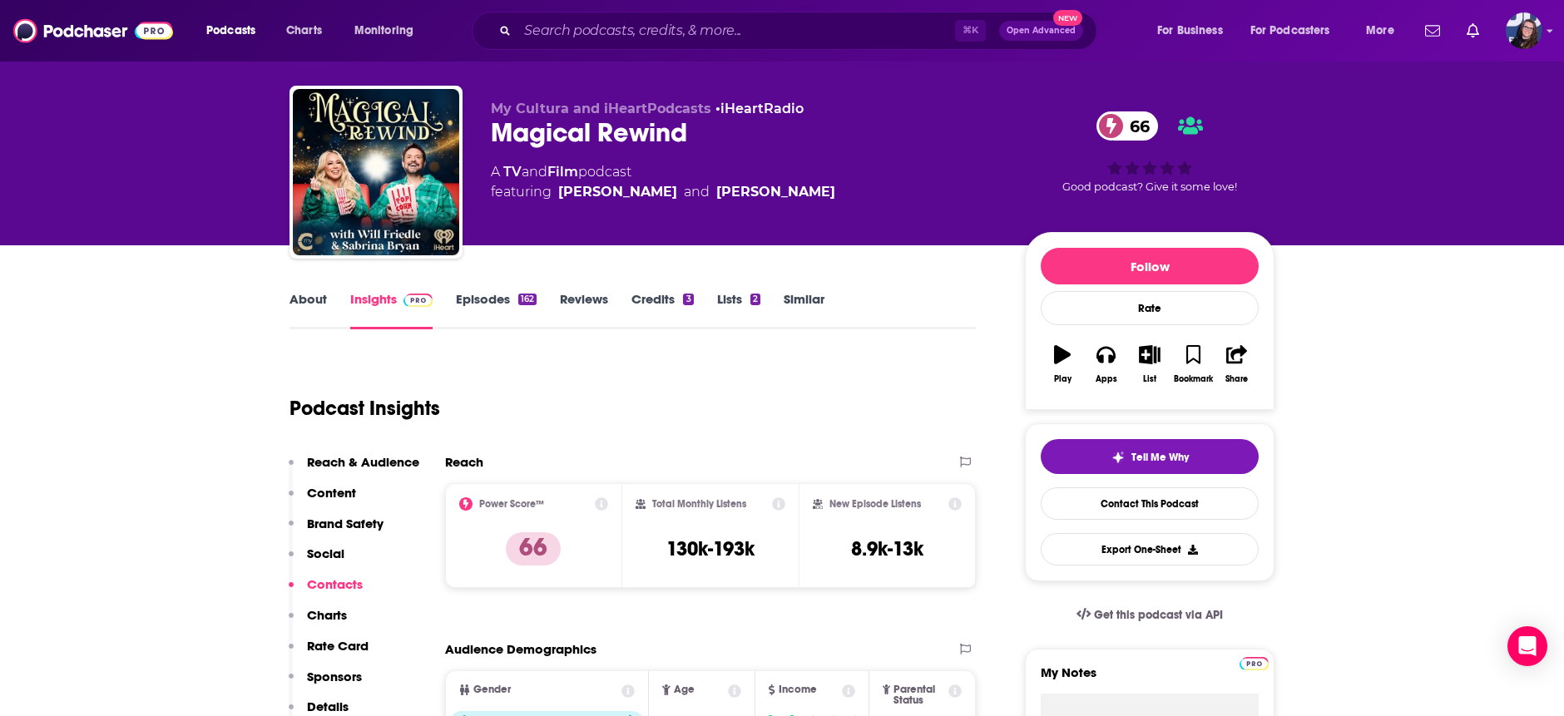
click at [601, 189] on link "Will Friedle" at bounding box center [617, 192] width 119 height 20
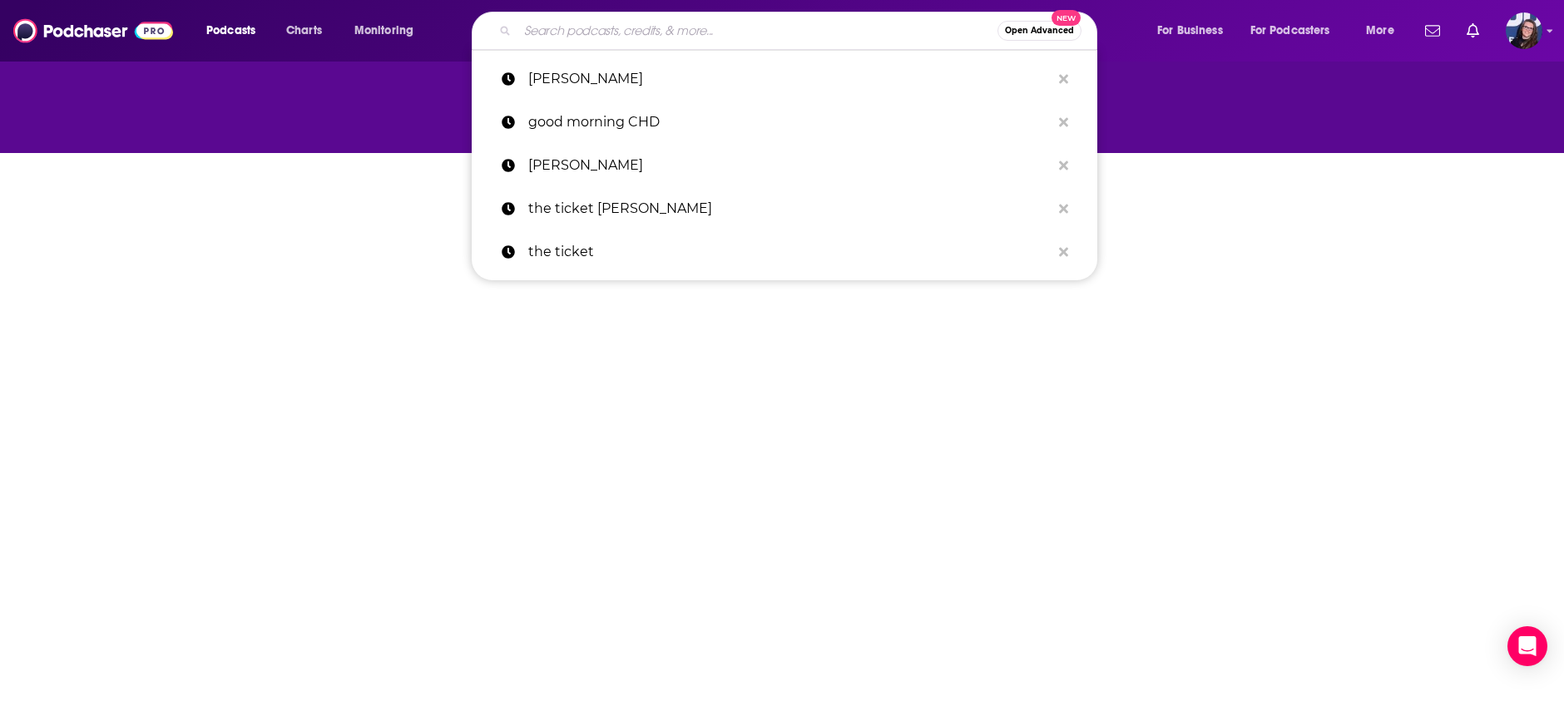
click at [578, 32] on input "Search podcasts, credits, & more..." at bounding box center [758, 30] width 480 height 27
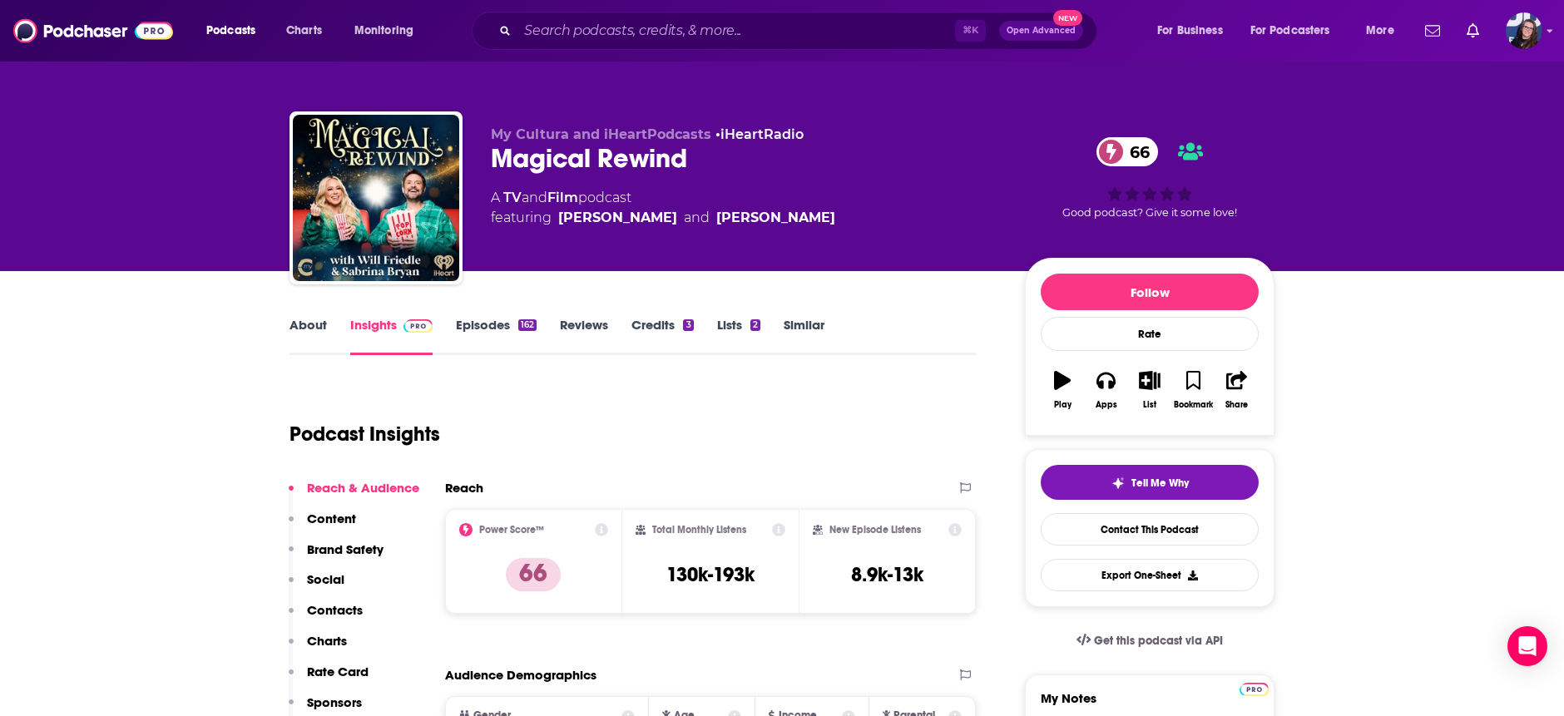
click at [599, 216] on link "Will Friedle" at bounding box center [617, 218] width 119 height 20
click at [744, 215] on link "Sabrina Bryan" at bounding box center [775, 218] width 119 height 20
drag, startPoint x: 555, startPoint y: 218, endPoint x: 636, endPoint y: 218, distance: 80.7
click at [636, 218] on span "featuring Will Friedle and Sabrina Bryan" at bounding box center [663, 218] width 344 height 20
copy link "Will Friedle"
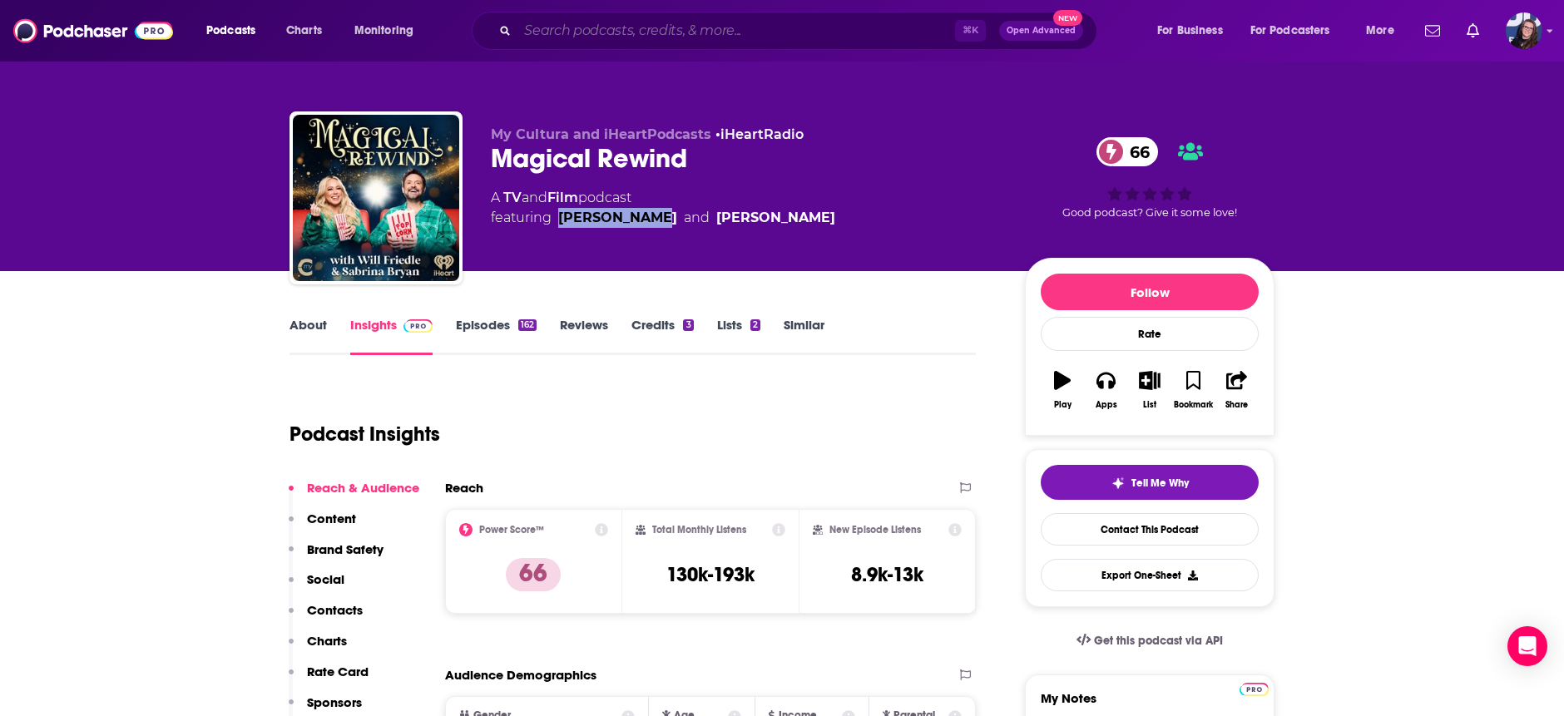
click at [581, 28] on input "Search podcasts, credits, & more..." at bounding box center [737, 30] width 438 height 27
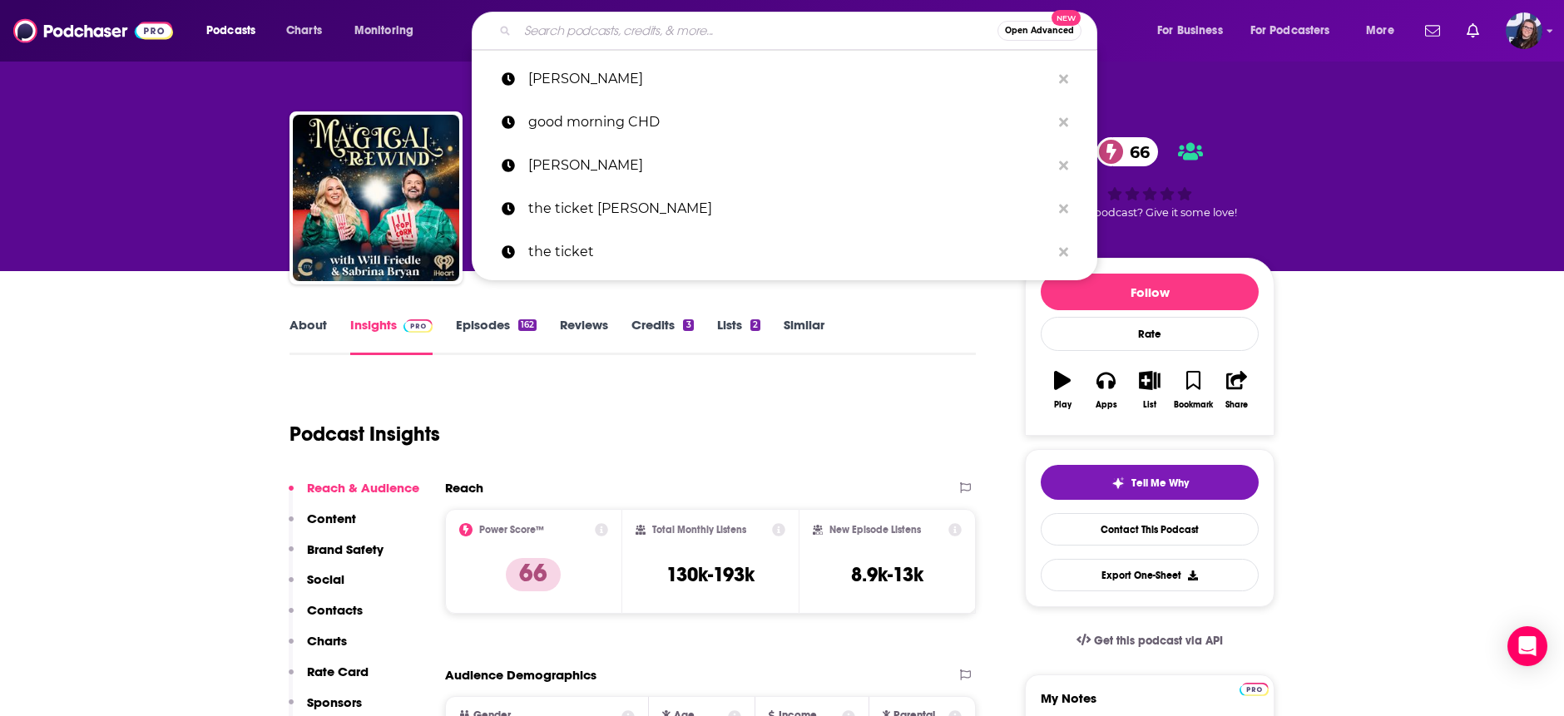
paste input "Will Friedle"
type input "Will Friedle"
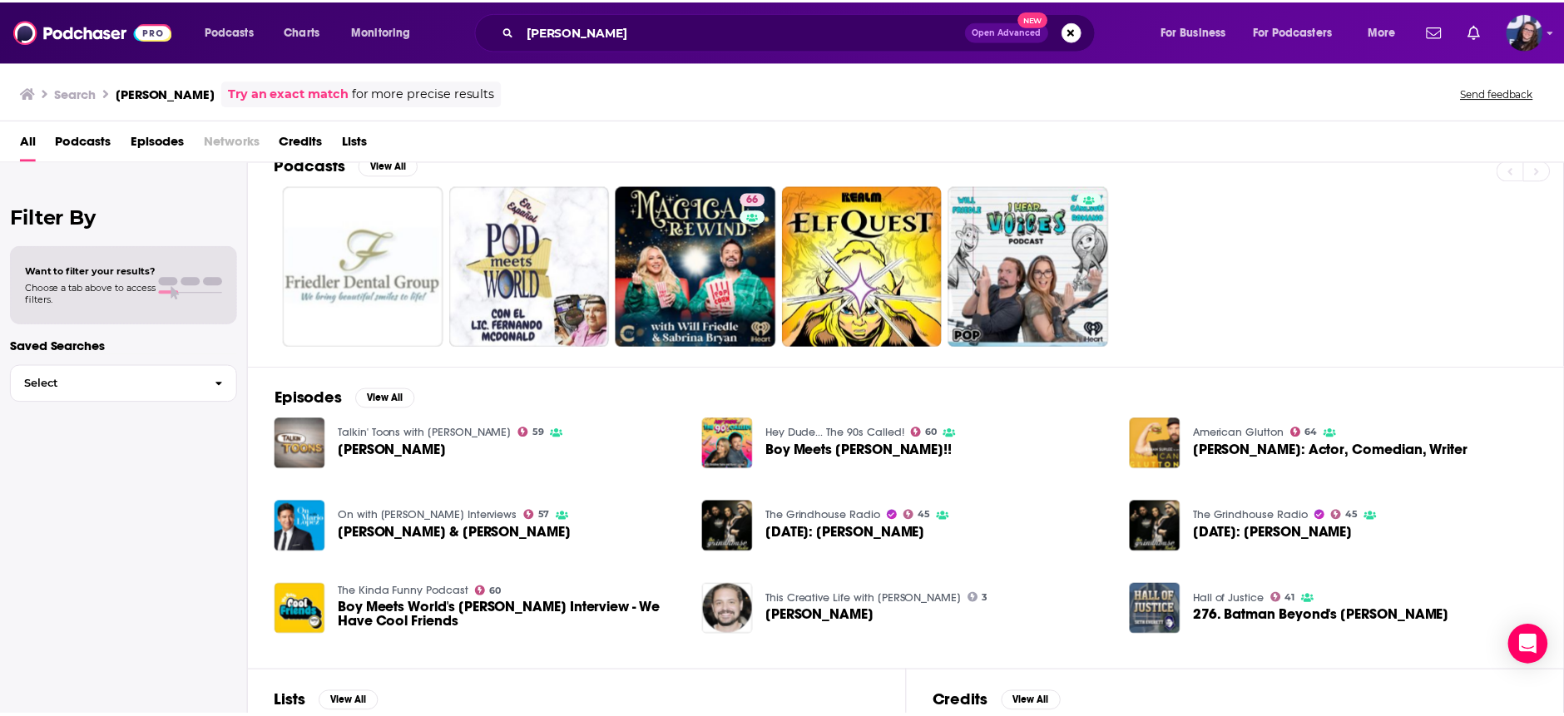
scroll to position [176, 0]
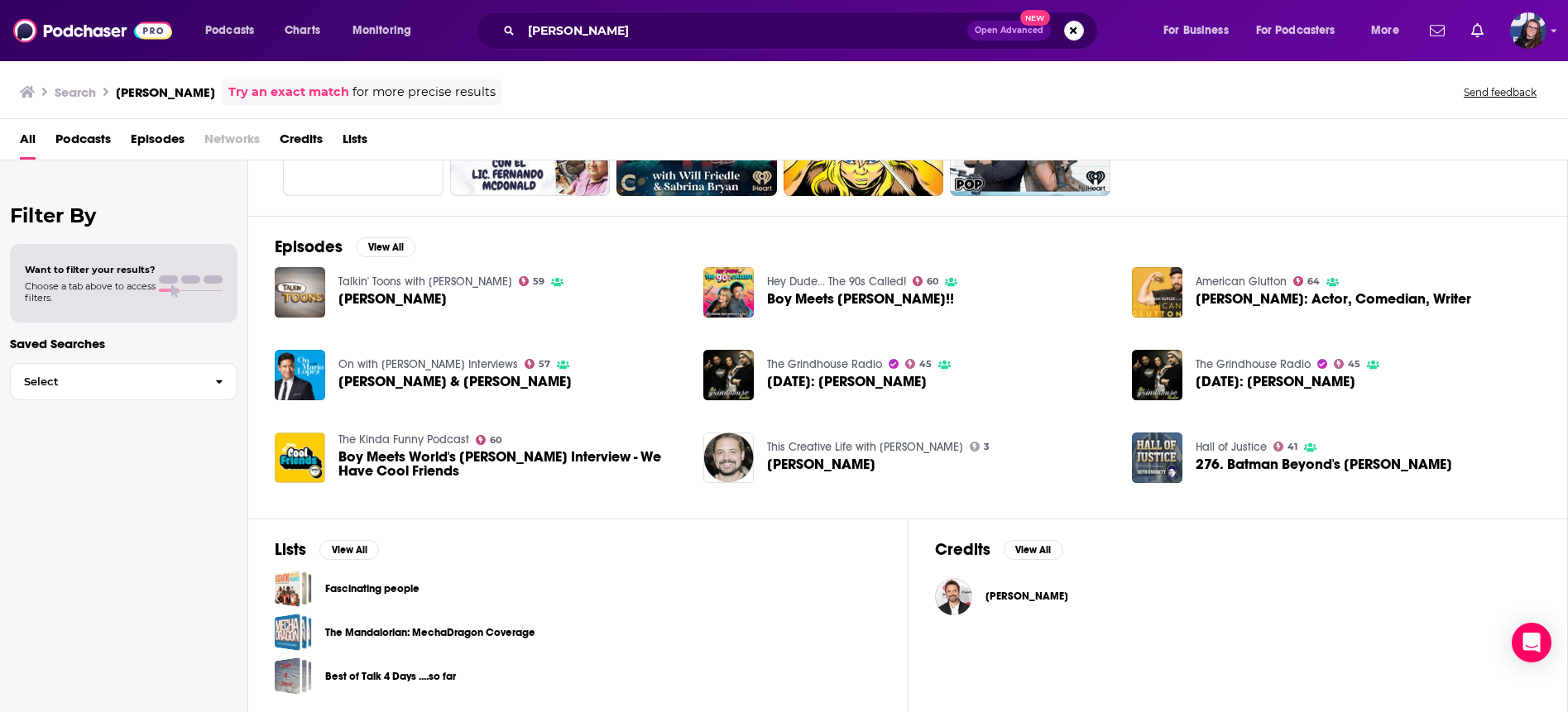
click at [1019, 597] on span "Will Friedle" at bounding box center [1026, 596] width 83 height 13
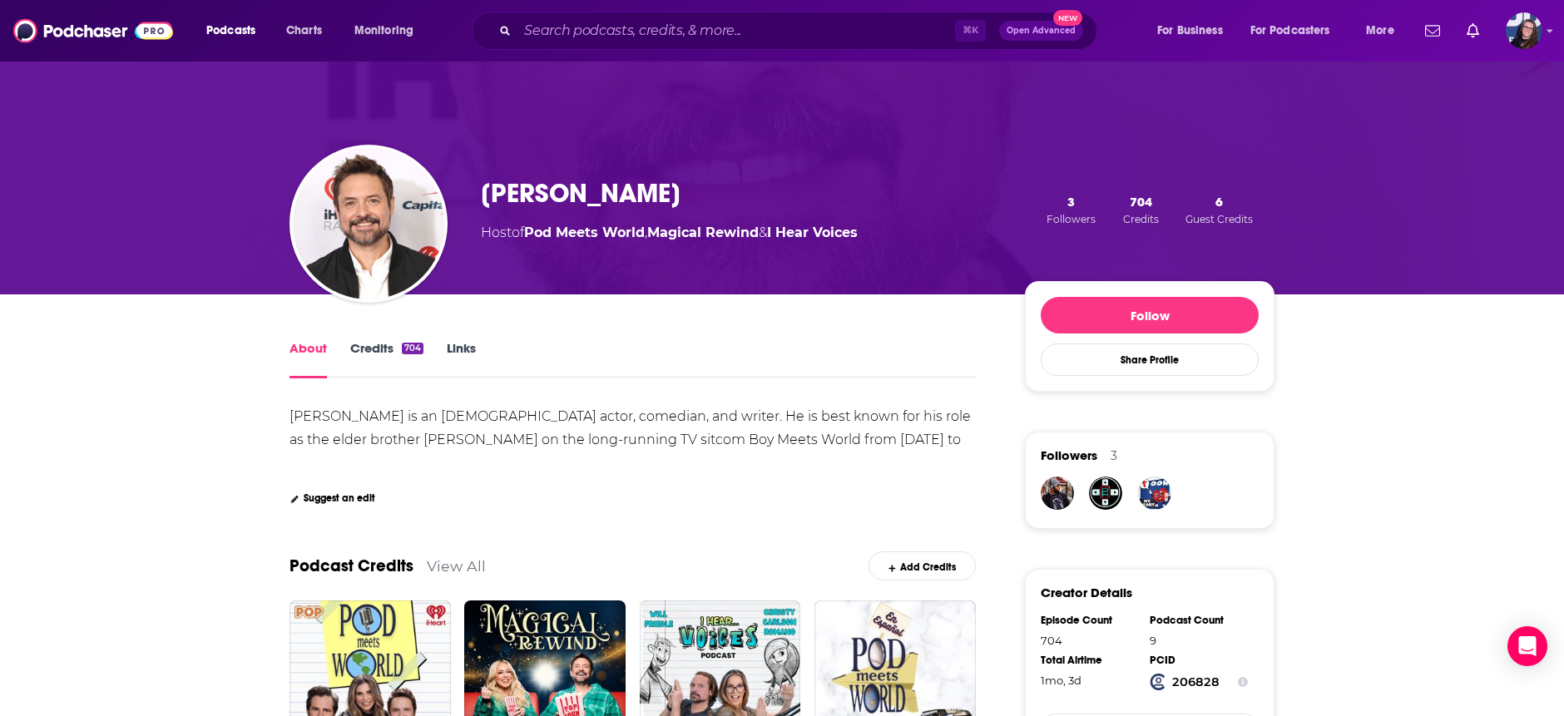
scroll to position [23, 0]
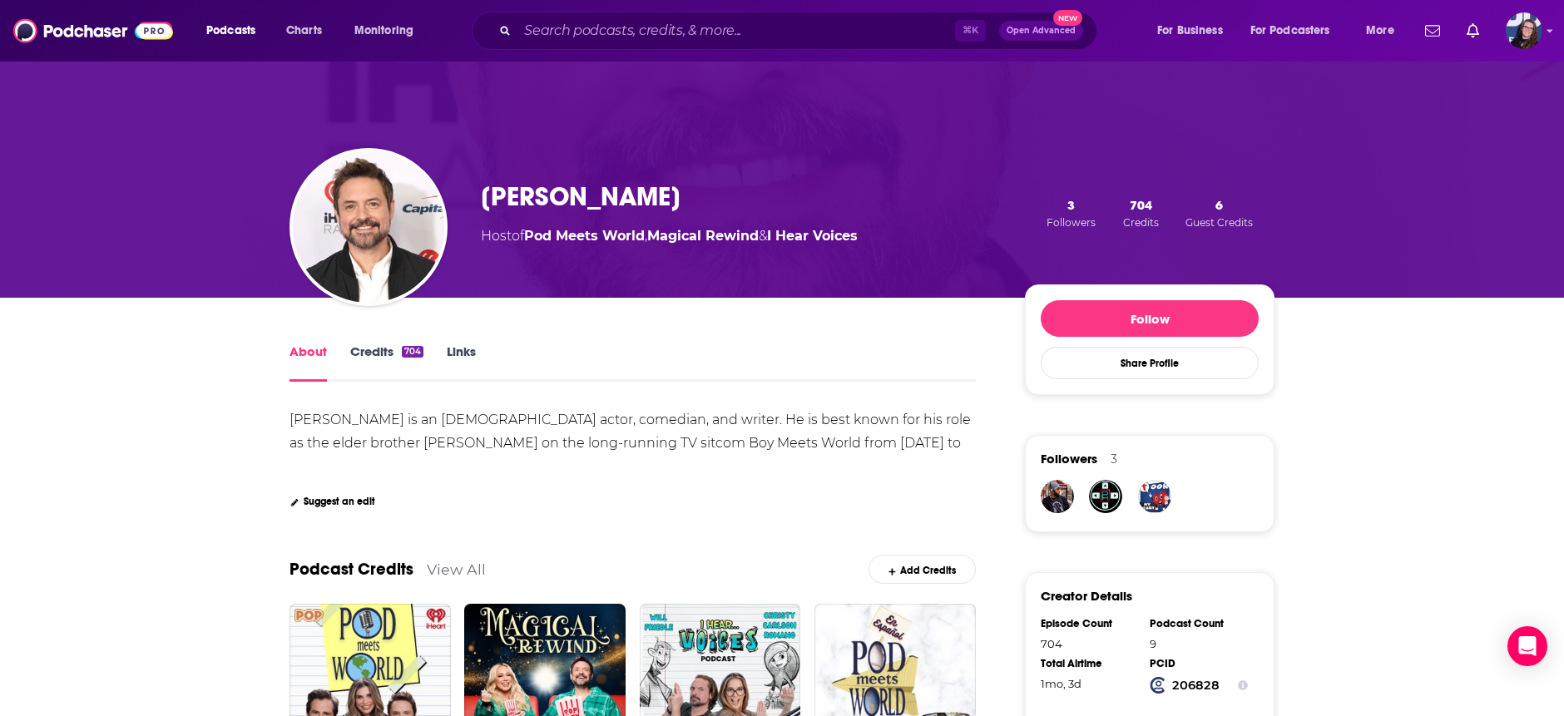
click at [472, 353] on link "Links" at bounding box center [461, 363] width 29 height 38
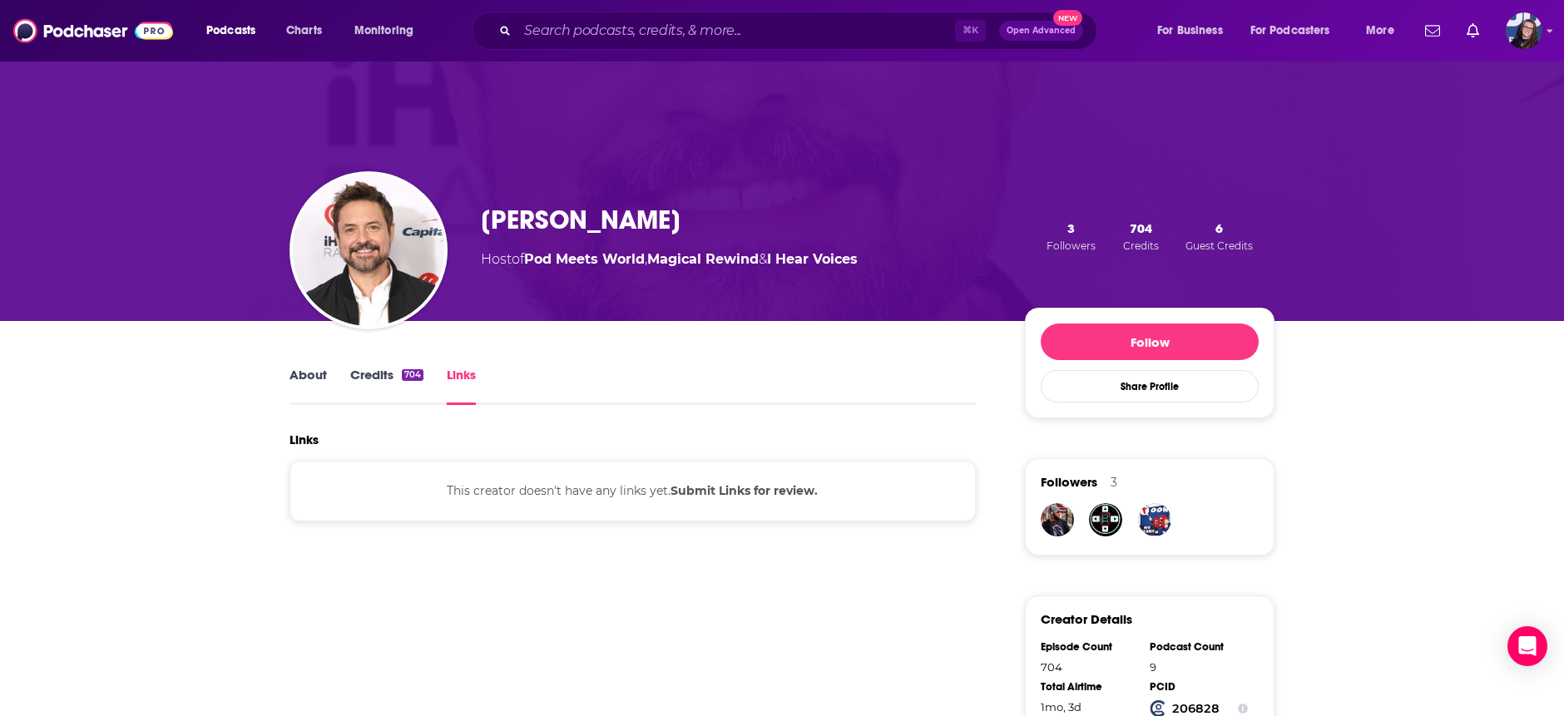
click at [378, 375] on link "Credits 704" at bounding box center [386, 386] width 73 height 38
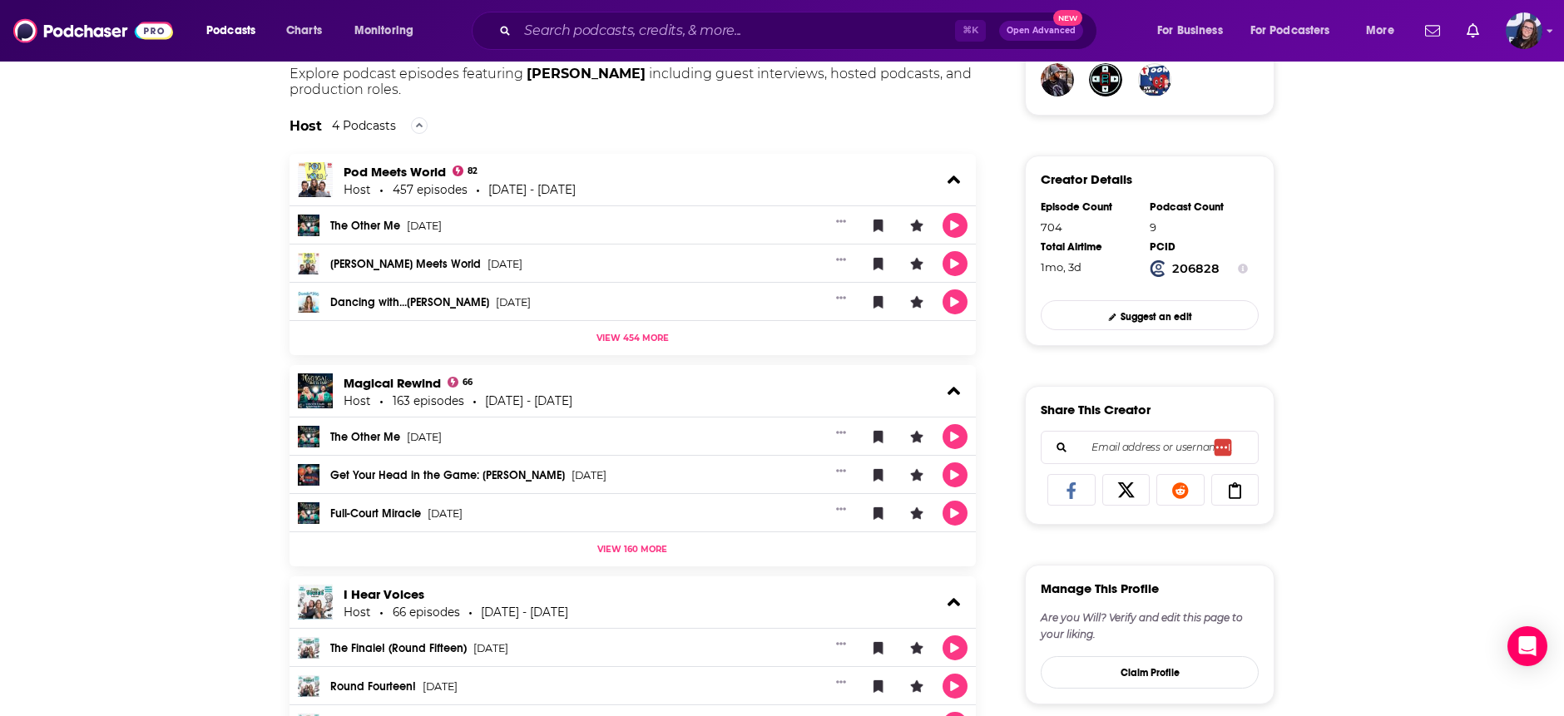
scroll to position [444, 0]
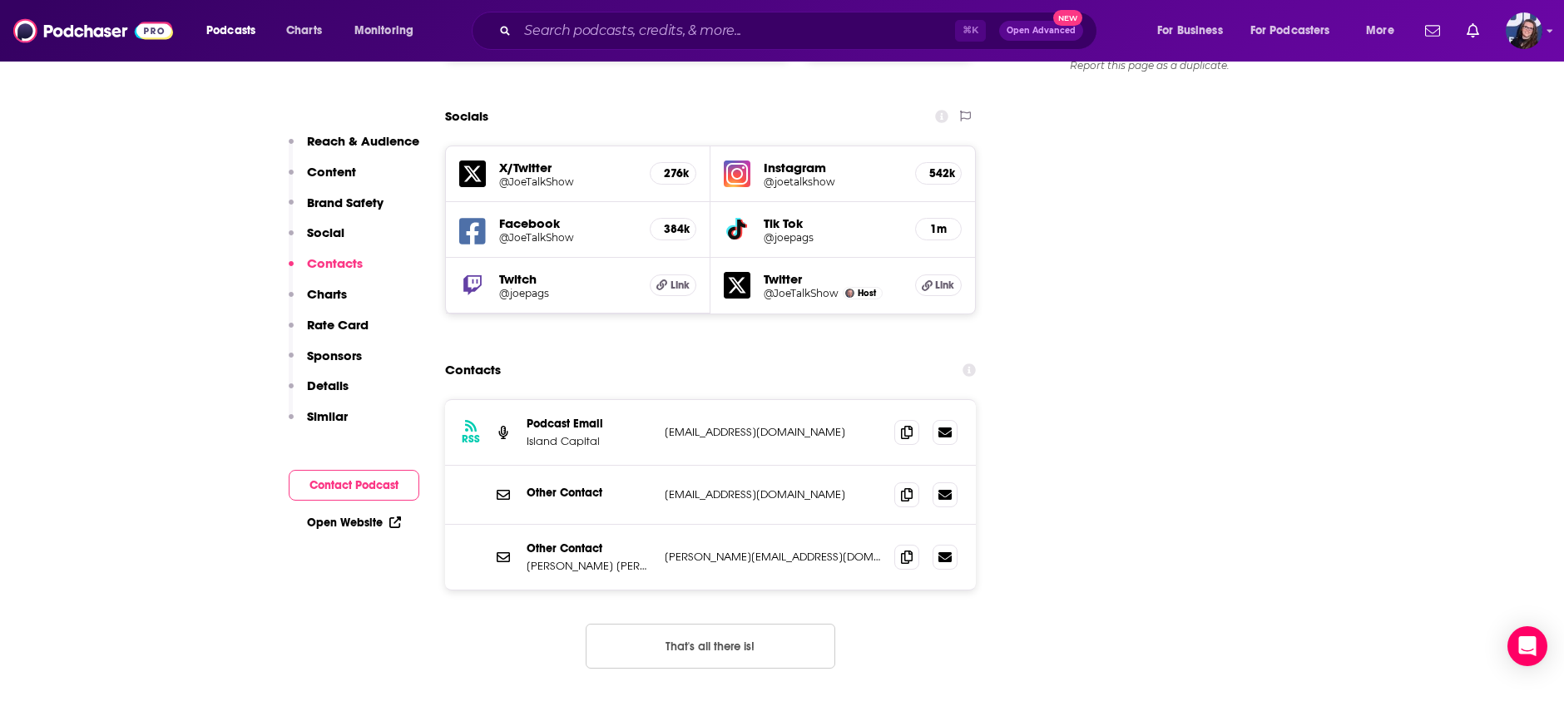
scroll to position [1897, 0]
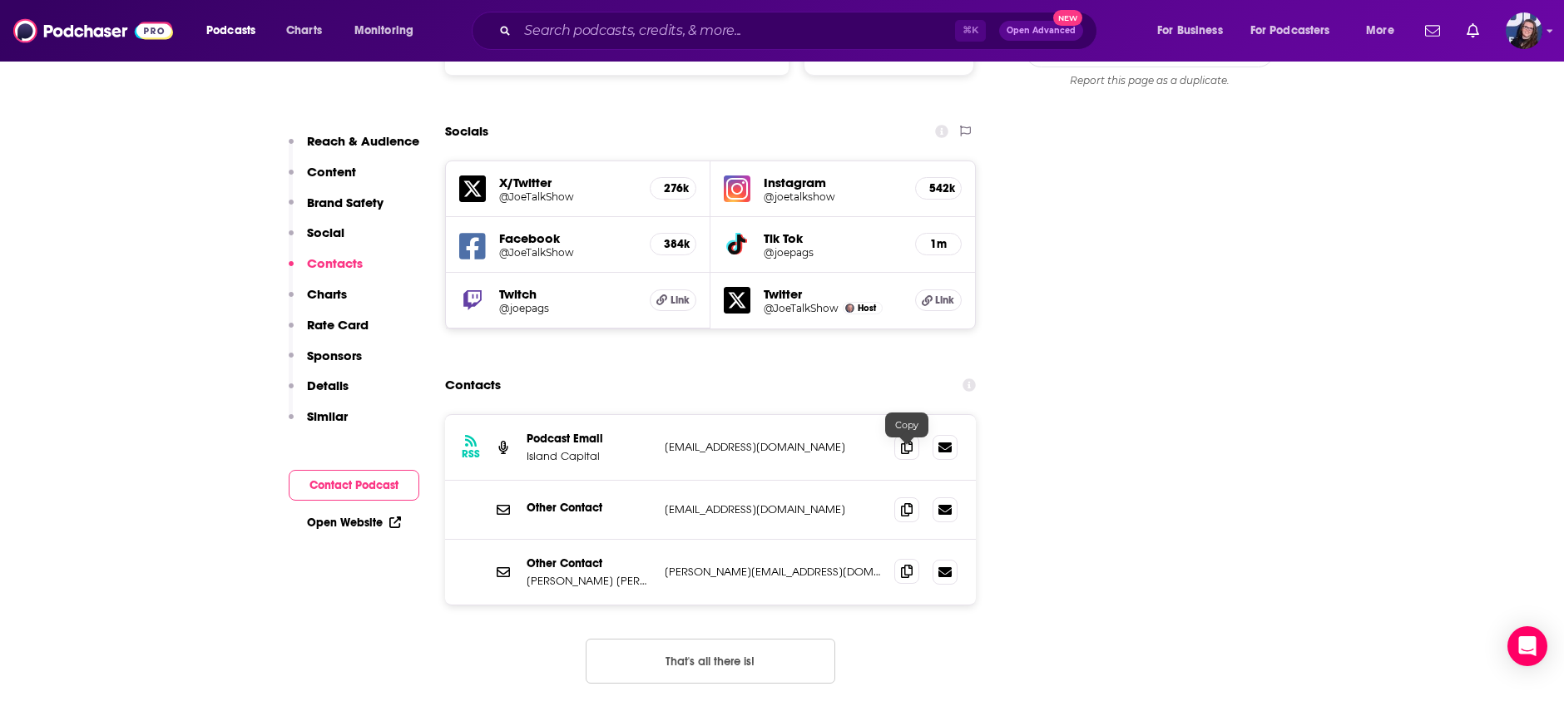
click at [907, 565] on icon at bounding box center [907, 571] width 12 height 13
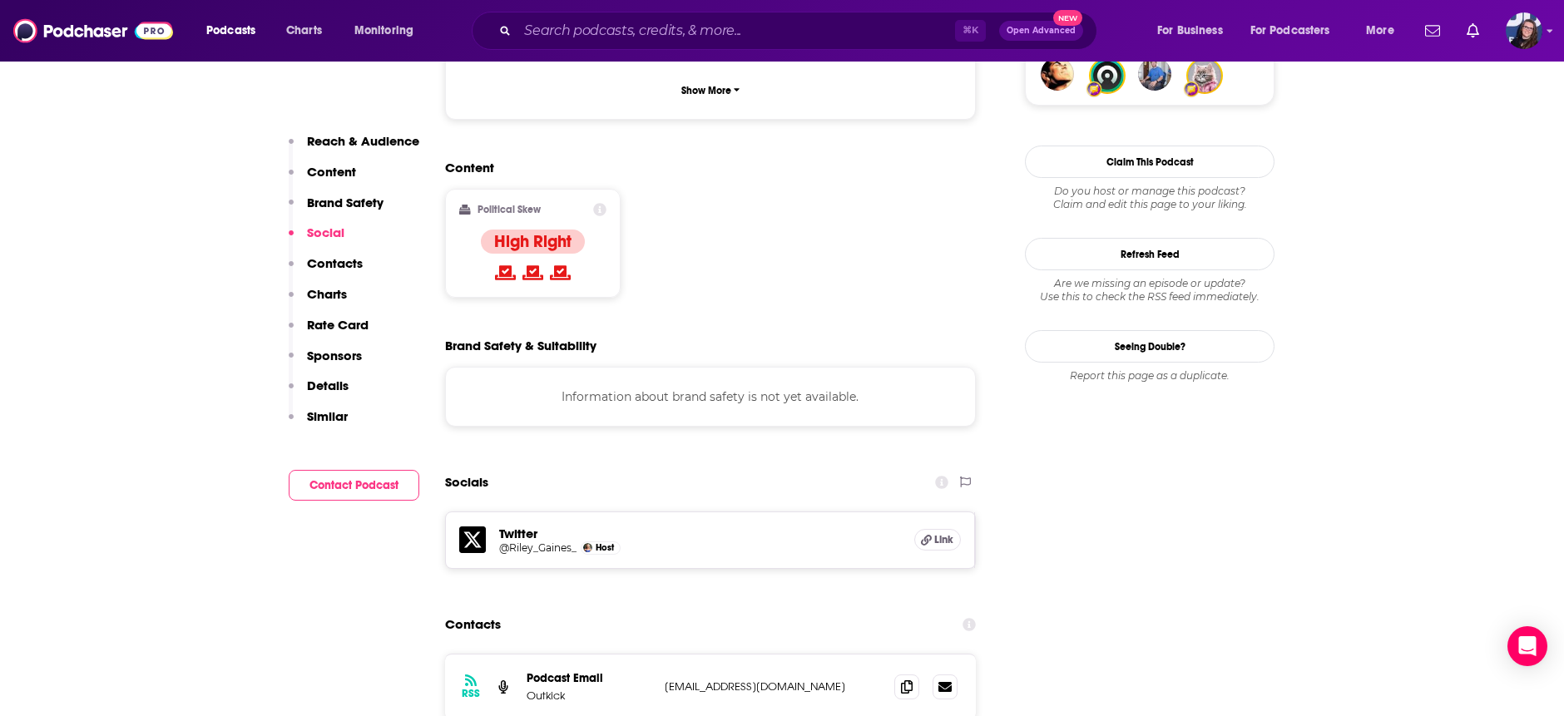
scroll to position [1380, 0]
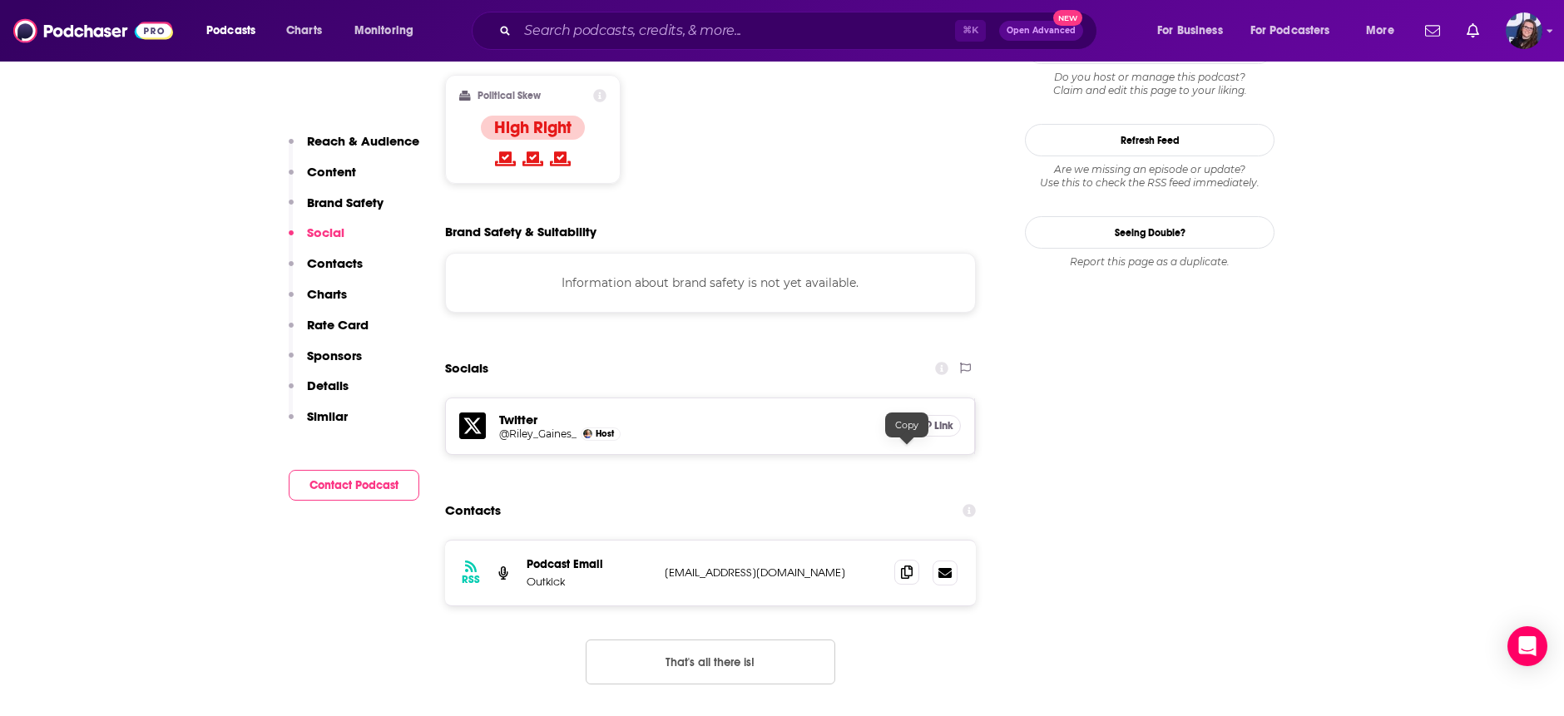
click at [905, 566] on icon at bounding box center [907, 572] width 12 height 13
